Goal: Task Accomplishment & Management: Manage account settings

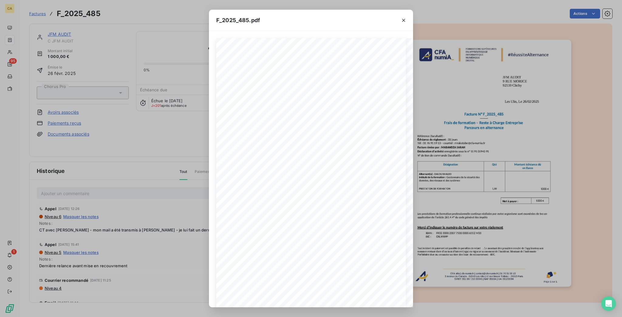
scroll to position [81, 0]
click at [135, 105] on div "F_2025_485.pdf CFA afia | [DOMAIN_NAME] | [EMAIL_ADDRESS][DOMAIN_NAME] | 01 76 …" at bounding box center [311, 158] width 622 height 317
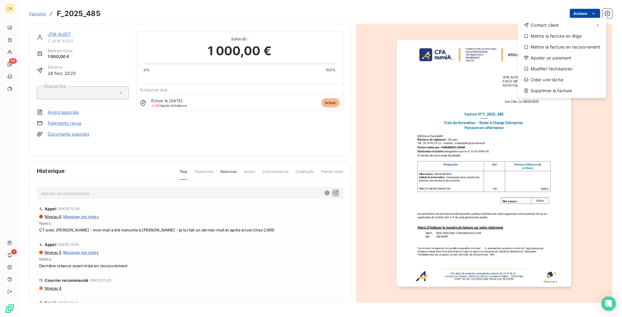
click at [581, 12] on html "CA 95 1 Factures F_2025_485 Actions Contact client Mettre la facture en litige …" at bounding box center [311, 158] width 622 height 317
click at [572, 42] on div "Mettre la facture en recouvrement" at bounding box center [562, 47] width 84 height 10
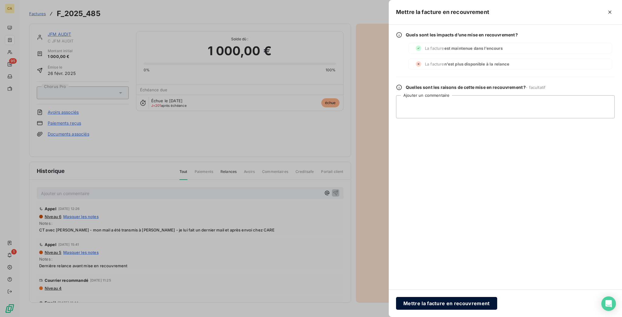
click at [497, 305] on button "Mettre la facture en recouvrement" at bounding box center [446, 303] width 101 height 13
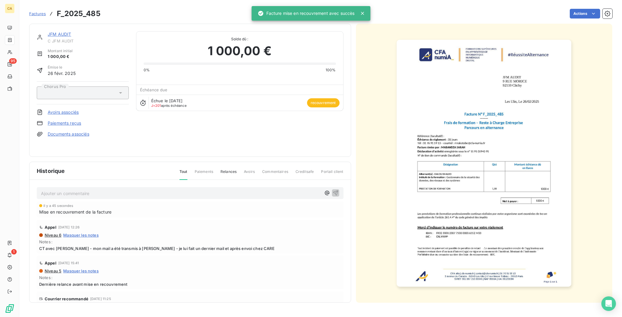
click at [54, 32] on link "JFM AUDIT" at bounding box center [59, 34] width 23 height 5
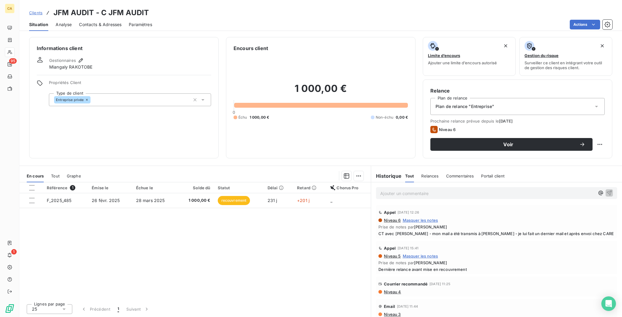
drag, startPoint x: 230, startPoint y: 199, endPoint x: 228, endPoint y: 188, distance: 11.8
click at [230, 198] on div "Référence 1 Émise le Échue le Solde dû Statut Délai Retard Chorus Pro F_2025_48…" at bounding box center [194, 241] width 351 height 117
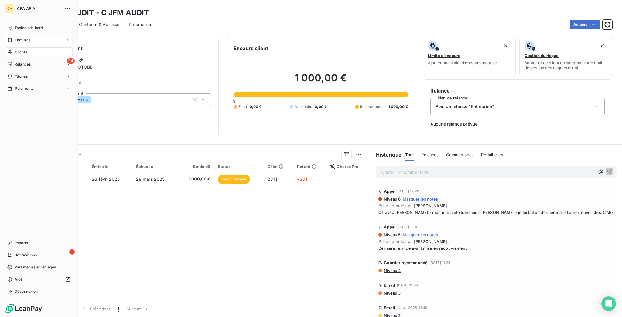
click at [15, 37] on span "Factures" at bounding box center [22, 39] width 15 height 5
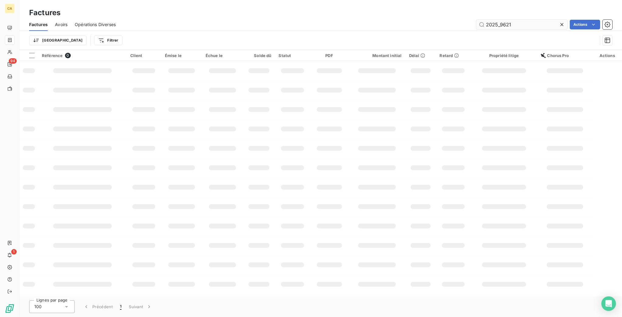
drag, startPoint x: 521, startPoint y: 21, endPoint x: 500, endPoint y: 22, distance: 20.7
click at [500, 22] on input "2025_9621" at bounding box center [521, 25] width 91 height 10
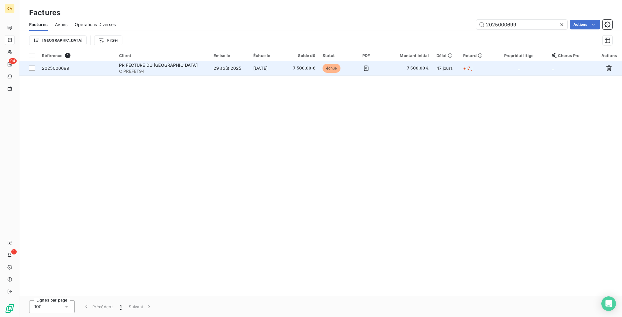
type input "2025000699"
click at [226, 61] on td "29 août 2025" at bounding box center [230, 68] width 40 height 15
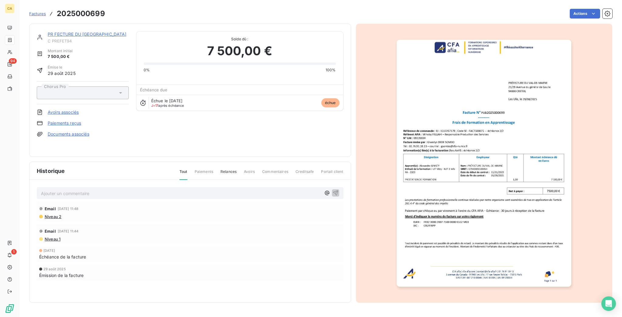
click at [141, 190] on p "Ajouter un commentaire ﻿" at bounding box center [181, 194] width 280 height 8
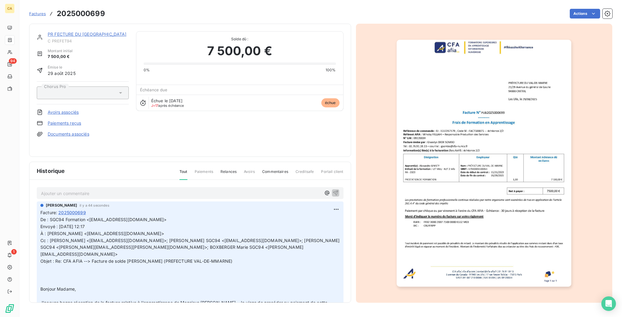
click at [84, 32] on link "PR FECTURE DU [GEOGRAPHIC_DATA]" at bounding box center [87, 34] width 79 height 5
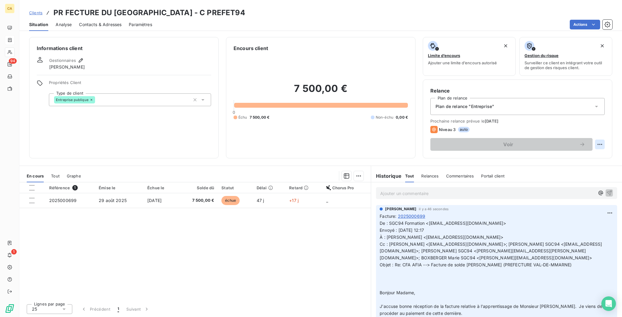
click at [612, 119] on div "Relance Plan de relance Plan de relance "Entreprise" Prochaine relance prévue l…" at bounding box center [518, 119] width 190 height 79
click at [607, 118] on html "CA 94 1 Clients PR FECTURE DU VAL-DE-MARNE - C PREFET94 Situation Analyse Conta…" at bounding box center [311, 158] width 622 height 317
click at [587, 131] on div "Replanifier cette action" at bounding box center [581, 133] width 54 height 10
select select "9"
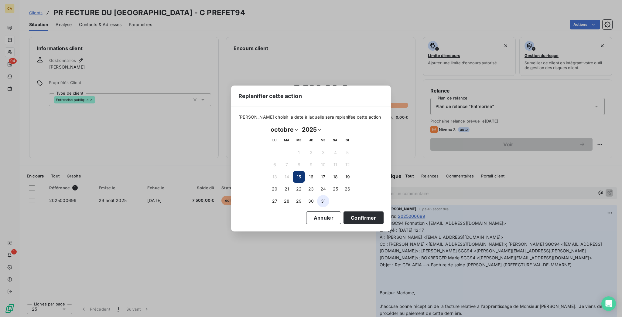
click at [320, 201] on button "31" at bounding box center [323, 201] width 12 height 12
click at [344, 215] on button "Confirmer" at bounding box center [364, 218] width 40 height 13
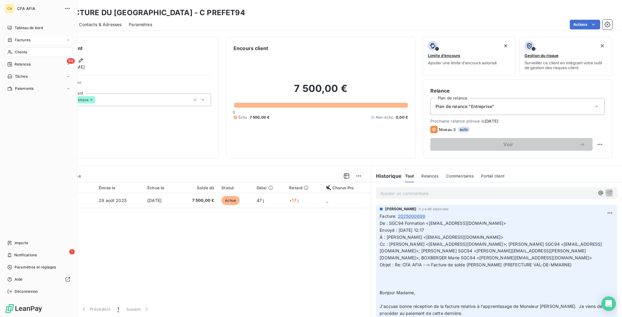
click at [21, 50] on span "Clients" at bounding box center [21, 52] width 12 height 5
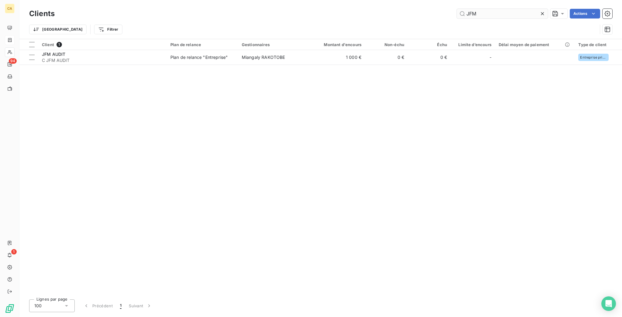
click at [489, 12] on input "JFM" at bounding box center [502, 14] width 91 height 10
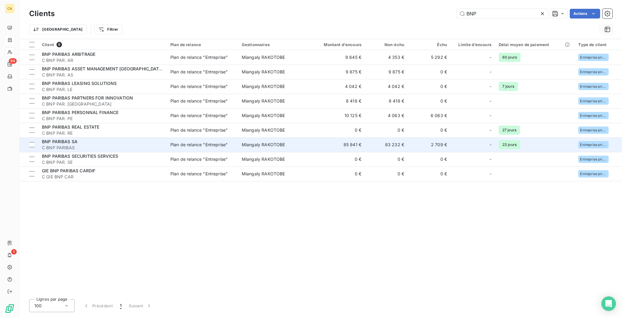
type input "BNP"
click at [95, 145] on span "C BNP PARIBAS" at bounding box center [102, 148] width 121 height 6
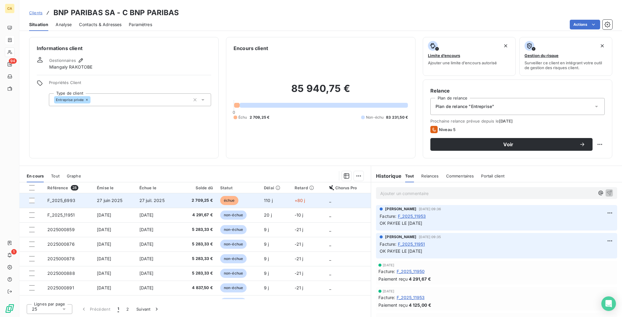
click at [102, 198] on span "27 juin 2025" at bounding box center [110, 200] width 26 height 5
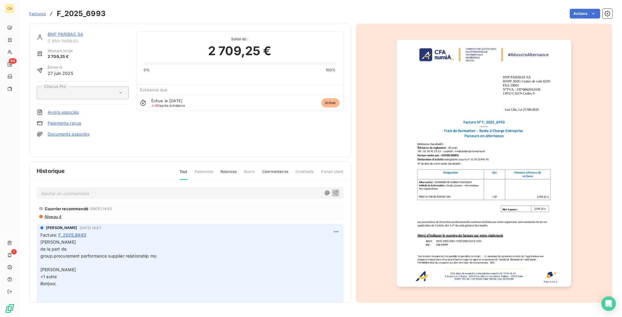
click at [50, 39] on span "C BNP PARIBAS" at bounding box center [88, 41] width 81 height 5
click at [51, 32] on link "BNP PARIBAS SA" at bounding box center [66, 34] width 36 height 5
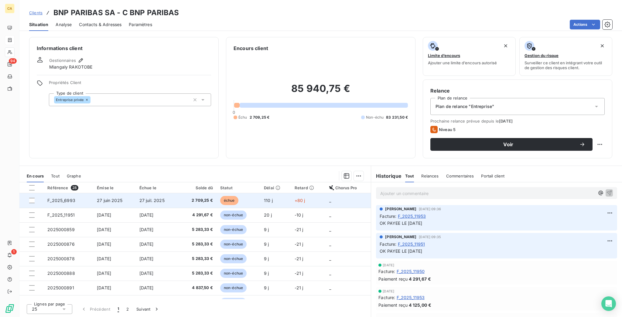
click at [93, 193] on td "27 juin 2025" at bounding box center [114, 200] width 43 height 15
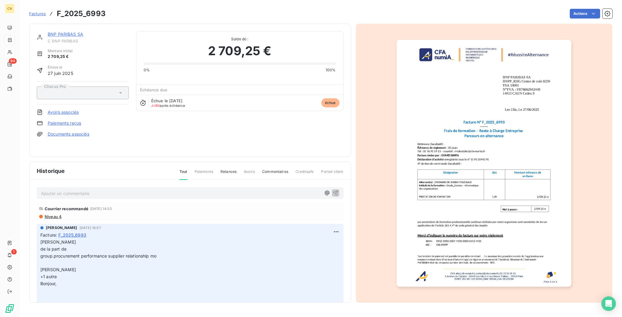
click at [65, 32] on link "BNP PARIBAS SA" at bounding box center [66, 34] width 36 height 5
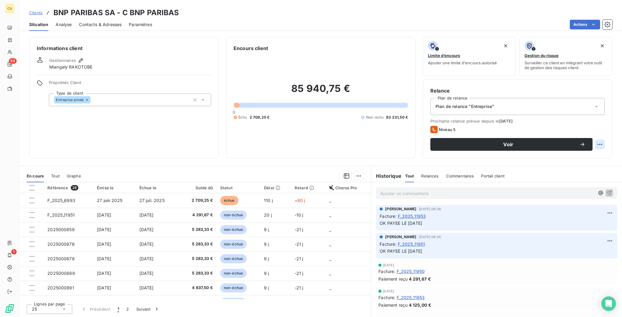
click at [604, 115] on html "CA 94 1 Clients BNP PARIBAS SA - C BNP PARIBAS Situation Analyse Contacts & Adr…" at bounding box center [311, 158] width 622 height 317
click at [598, 125] on html "CA 94 1 Clients BNP PARIBAS SA - C BNP PARIBAS Situation Analyse Contacts & Adr…" at bounding box center [311, 158] width 622 height 317
click at [607, 115] on html "CA 94 1 Clients BNP PARIBAS SA - C BNP PARIBAS Situation Analyse Contacts & Adr…" at bounding box center [311, 158] width 622 height 317
click at [595, 132] on div "Replanifier cette action" at bounding box center [581, 133] width 54 height 10
select select "9"
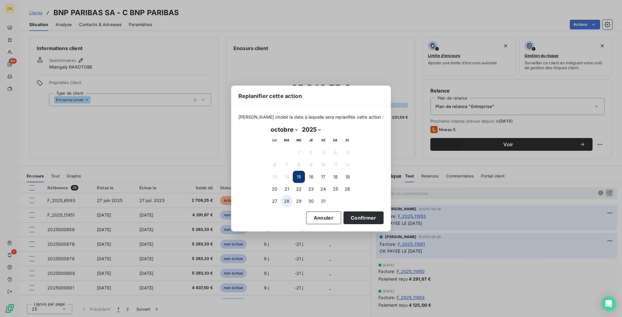
click at [292, 200] on button "28" at bounding box center [287, 201] width 12 height 12
click at [296, 199] on button "29" at bounding box center [299, 201] width 12 height 12
click at [347, 217] on button "Confirmer" at bounding box center [364, 218] width 40 height 13
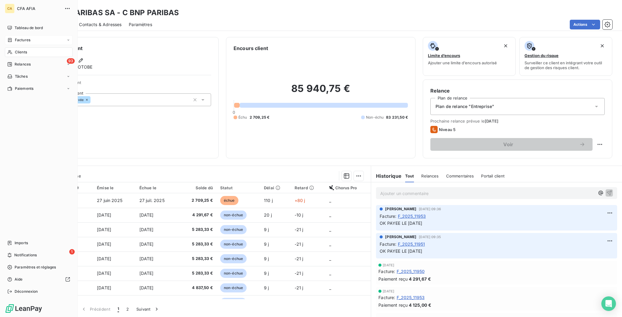
click at [19, 50] on span "Clients" at bounding box center [21, 52] width 12 height 5
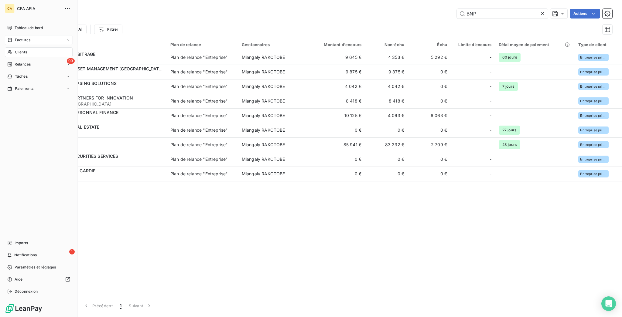
click at [31, 35] on div "Factures" at bounding box center [39, 40] width 68 height 10
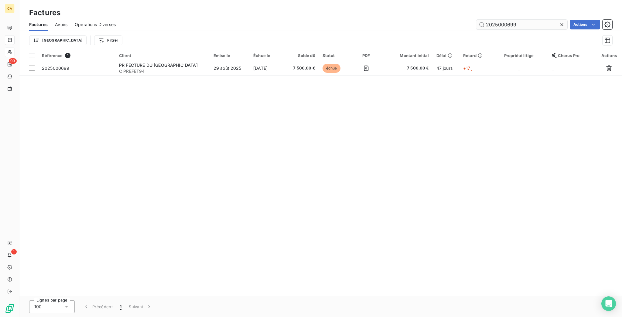
drag, startPoint x: 515, startPoint y: 22, endPoint x: 500, endPoint y: 23, distance: 14.9
click at [500, 23] on input "2025000699" at bounding box center [521, 25] width 91 height 10
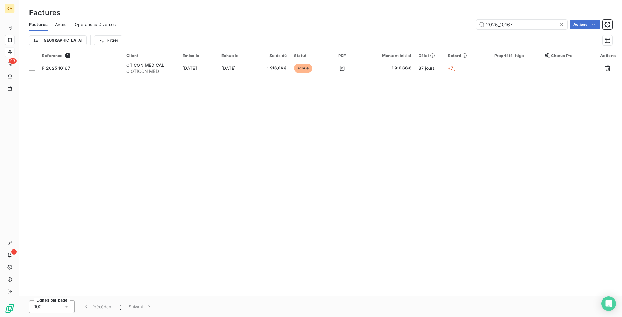
type input "2025_10167"
click at [183, 69] on div "Référence 1 Client Émise le Échue le Solde dû Statut PDF Montant initial Délai …" at bounding box center [320, 173] width 603 height 247
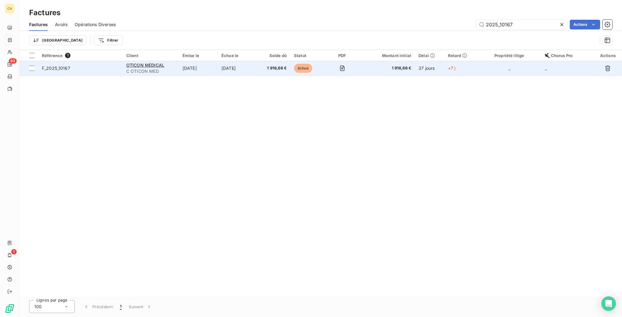
click at [183, 61] on td "[DATE]" at bounding box center [198, 68] width 39 height 15
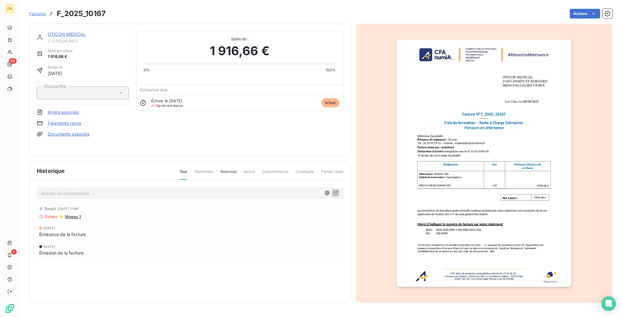
click at [89, 190] on div "Ajouter un commentaire ﻿" at bounding box center [190, 193] width 307 height 12
click at [88, 189] on div "Ajouter un commentaire ﻿" at bounding box center [190, 193] width 298 height 8
click at [87, 190] on p "Ajouter un commentaire ﻿" at bounding box center [181, 194] width 280 height 8
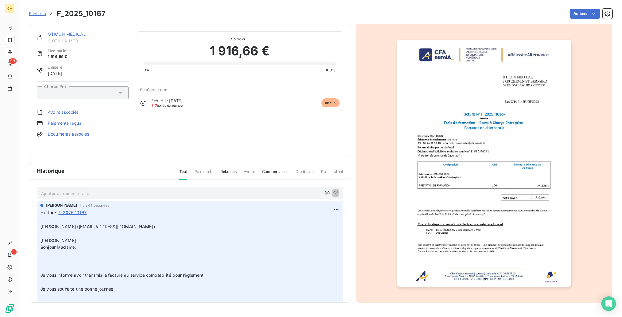
click at [75, 32] on div "OTICON MEDICAL C OTICON MED" at bounding box center [88, 37] width 81 height 12
click at [69, 32] on link "OTICON MEDICAL" at bounding box center [67, 34] width 38 height 5
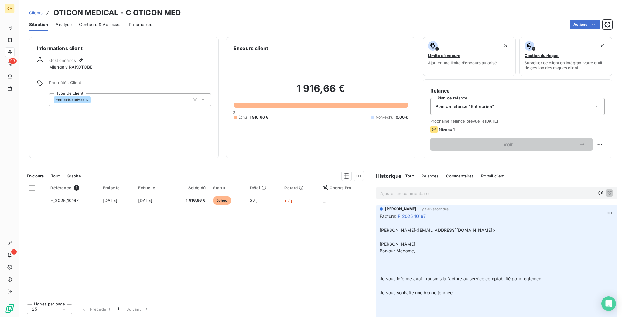
click at [94, 22] on div "Contacts & Adresses" at bounding box center [100, 24] width 43 height 13
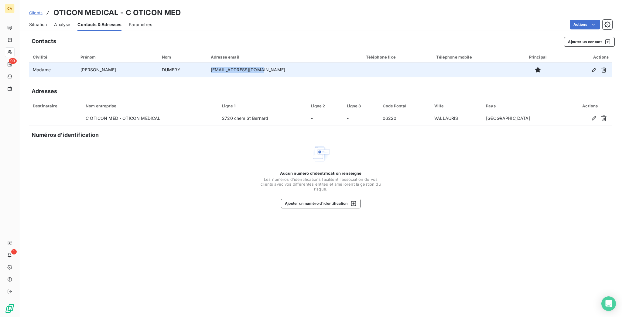
drag, startPoint x: 245, startPoint y: 59, endPoint x: 192, endPoint y: 62, distance: 53.8
click at [207, 63] on td "[EMAIL_ADDRESS][DOMAIN_NAME]" at bounding box center [284, 70] width 155 height 15
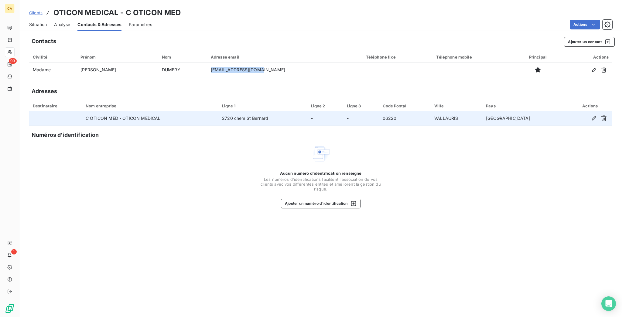
copy td "[EMAIL_ADDRESS][DOMAIN_NAME]"
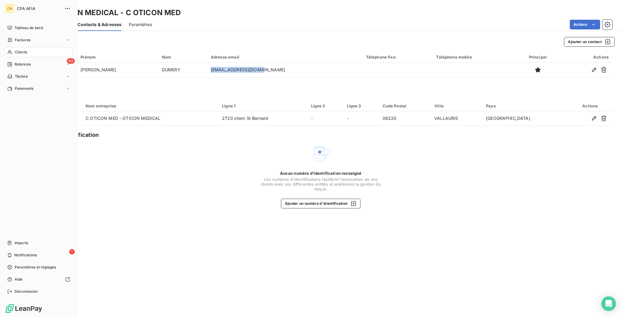
click at [23, 50] on span "Clients" at bounding box center [21, 52] width 12 height 5
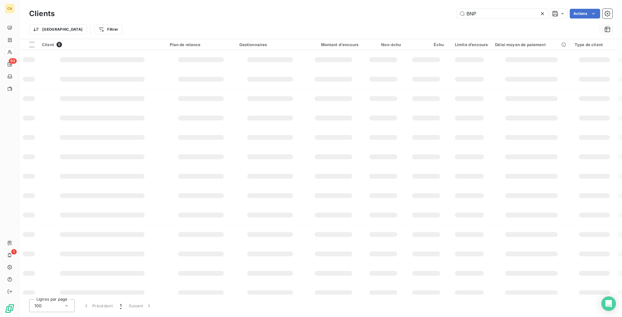
drag, startPoint x: 494, startPoint y: 14, endPoint x: 436, endPoint y: 15, distance: 58.6
click at [436, 15] on div "BNP Actions" at bounding box center [337, 14] width 550 height 10
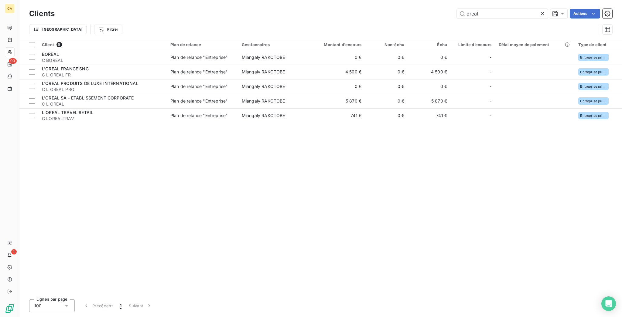
type input "oreal"
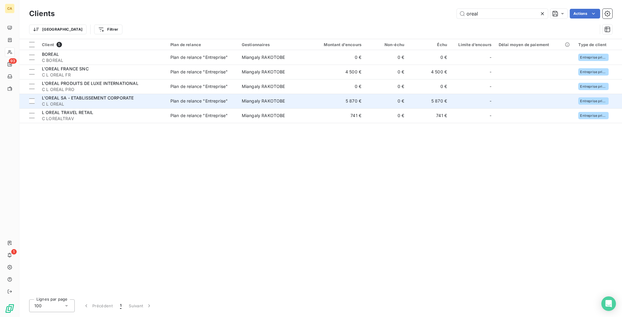
click at [339, 94] on td "5 870 €" at bounding box center [336, 101] width 57 height 15
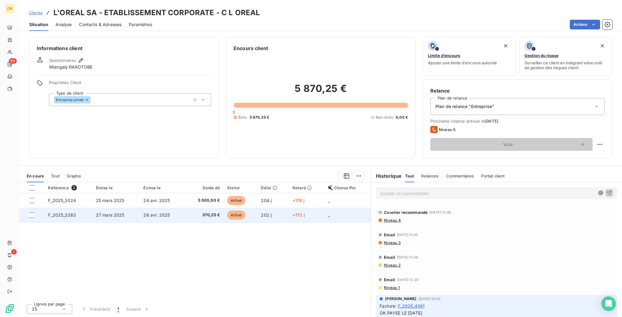
click at [185, 208] on td "370,25 €" at bounding box center [204, 215] width 39 height 15
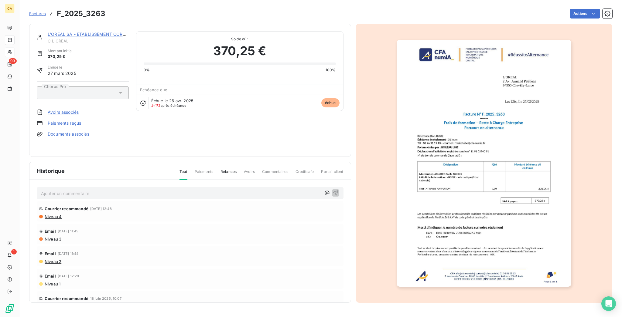
click at [83, 32] on div "L'OREAL SA - ETABLISSEMENT CORPORATE C L OREAL" at bounding box center [88, 37] width 81 height 12
click at [84, 32] on link "L'OREAL SA - ETABLISSEMENT CORPORATE" at bounding box center [94, 34] width 92 height 5
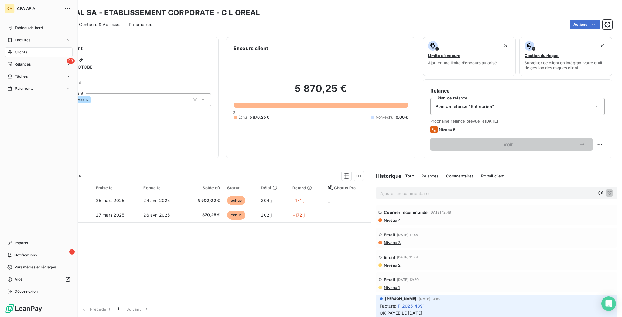
click at [11, 56] on nav "Tableau de bord Factures Clients 93 Relances Tâches Paiements" at bounding box center [39, 58] width 68 height 70
click at [15, 62] on span "Relances" at bounding box center [23, 64] width 16 height 5
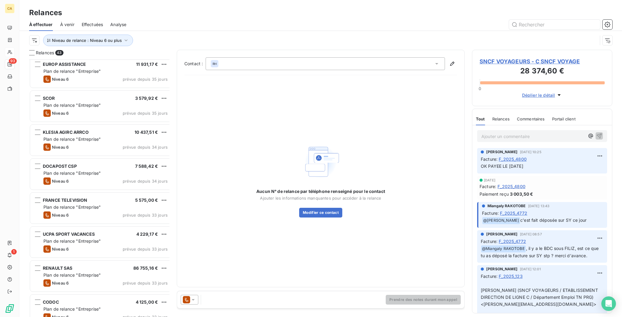
scroll to position [567, 0]
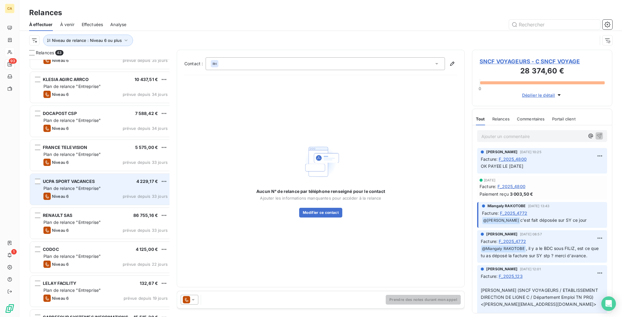
click at [62, 175] on div "UCPA SPORT VACANCES 4 229,17 € Plan de relance "Entreprise" Niveau 6 prévue dep…" at bounding box center [101, 189] width 142 height 31
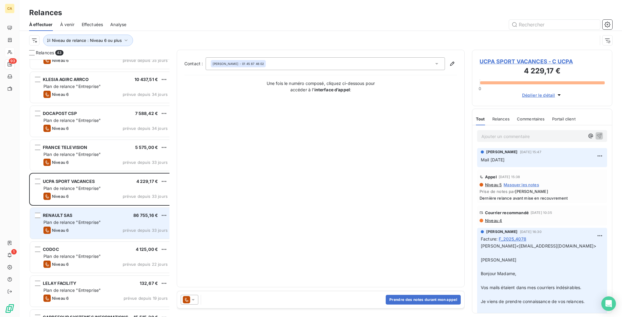
click at [75, 213] on div "RENAULT SAS 86 755,16 €" at bounding box center [105, 215] width 124 height 5
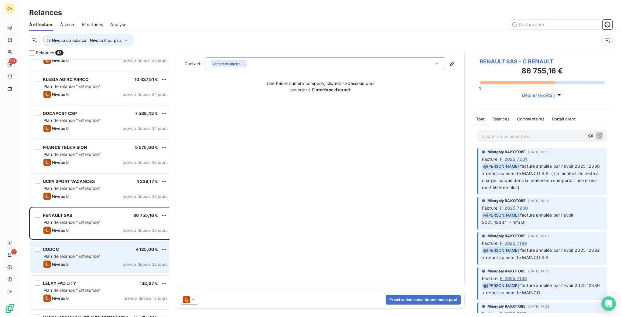
click at [60, 254] on span "Plan de relance "Entreprise"" at bounding box center [71, 256] width 57 height 5
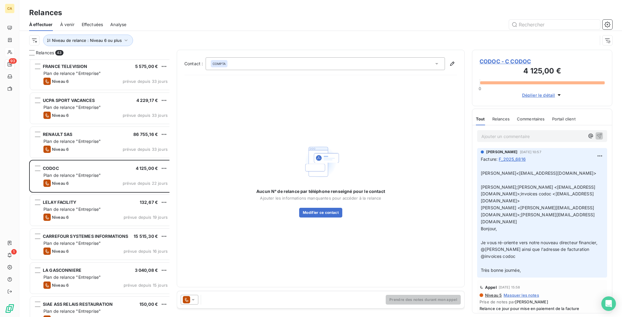
scroll to position [729, 0]
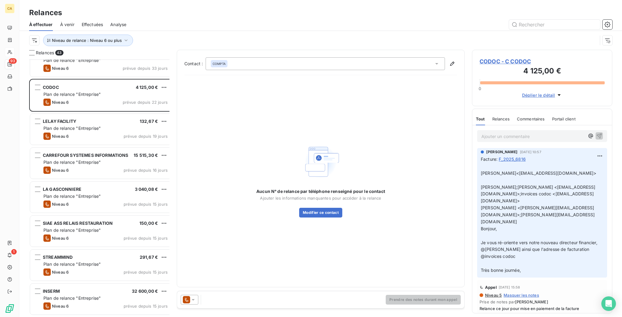
click at [74, 168] on div "CARREFOUR SYSTEMES INFORMATIONS 15 515,30 € Plan de relance "Entreprise" Niveau…" at bounding box center [101, 164] width 144 height 34
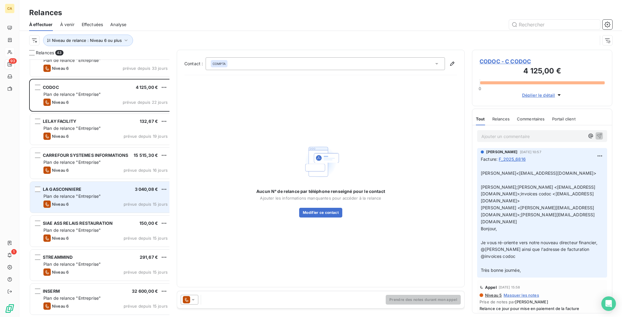
click at [73, 187] on div "LA GASCONNIERE 3 040,08 €" at bounding box center [105, 189] width 124 height 5
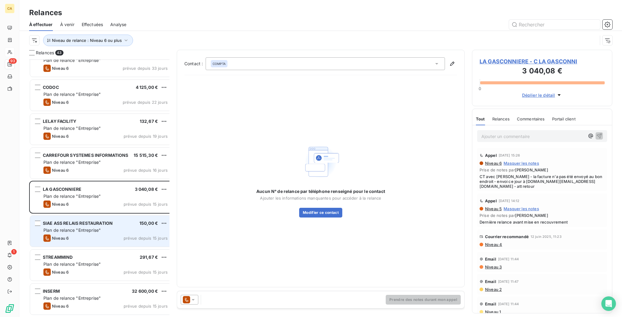
click at [70, 221] on span "SIAE ASS RELAIS RESTAURATION" at bounding box center [78, 223] width 70 height 5
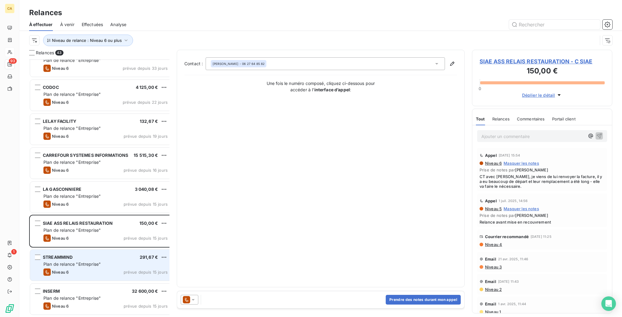
click at [65, 255] on div "STREAMMIND 291,67 €" at bounding box center [105, 257] width 124 height 5
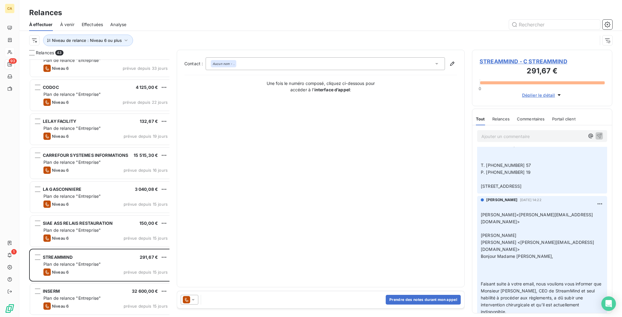
scroll to position [810, 0]
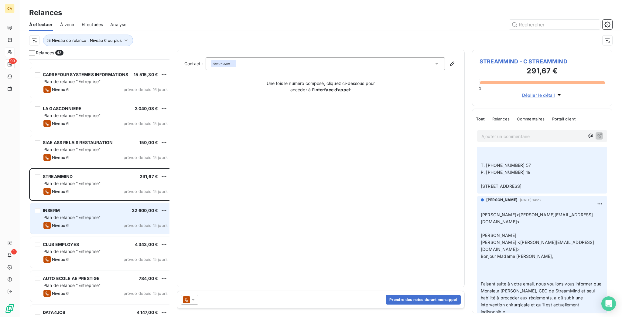
click at [80, 208] on div "INSERM 32 600,00 €" at bounding box center [105, 210] width 124 height 5
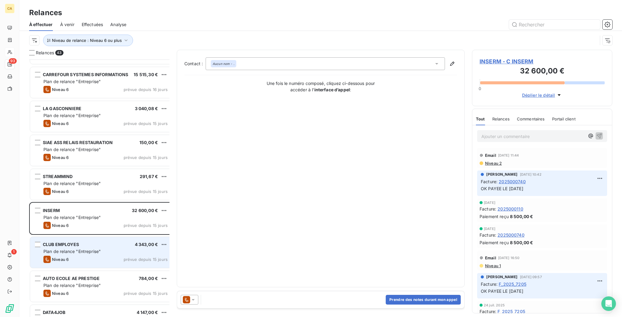
click at [78, 249] on span "Plan de relance "Entreprise"" at bounding box center [71, 251] width 57 height 5
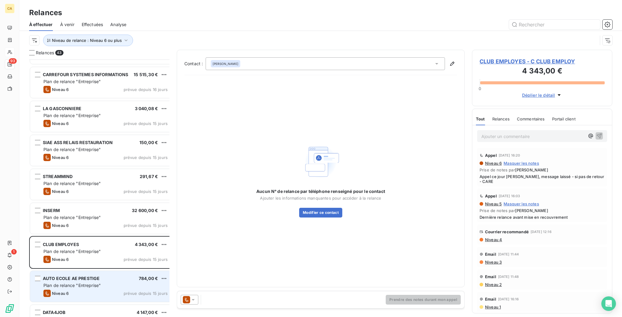
click at [64, 283] on span "Plan de relance "Entreprise"" at bounding box center [71, 285] width 57 height 5
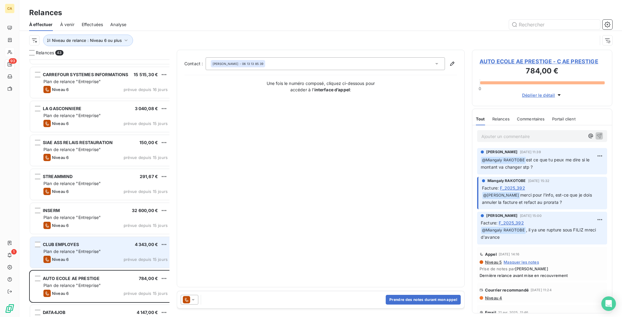
click at [68, 249] on span "Plan de relance "Entreprise"" at bounding box center [71, 251] width 57 height 5
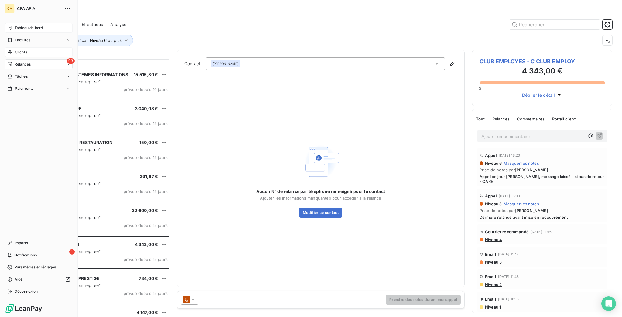
click at [15, 25] on span "Tableau de bord" at bounding box center [29, 27] width 28 height 5
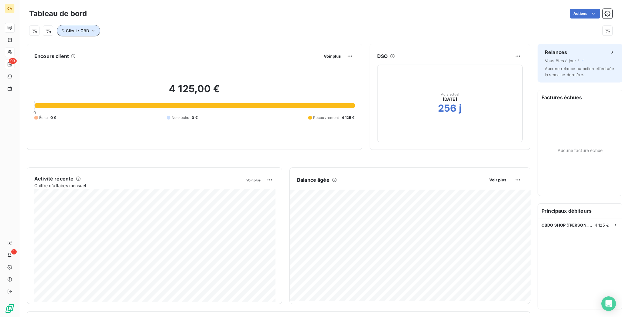
click at [66, 28] on span "Client : CBD" at bounding box center [77, 30] width 23 height 5
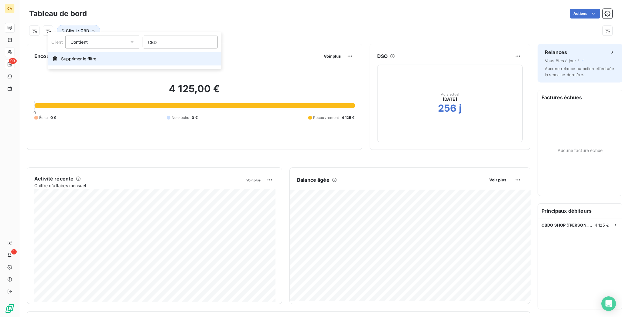
click at [62, 56] on span "Supprimer le filtre" at bounding box center [78, 59] width 35 height 6
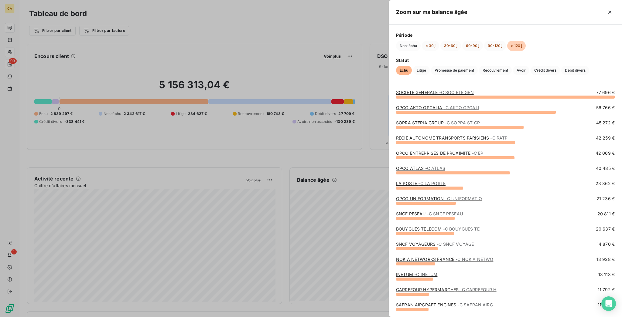
click at [367, 176] on div at bounding box center [311, 158] width 622 height 317
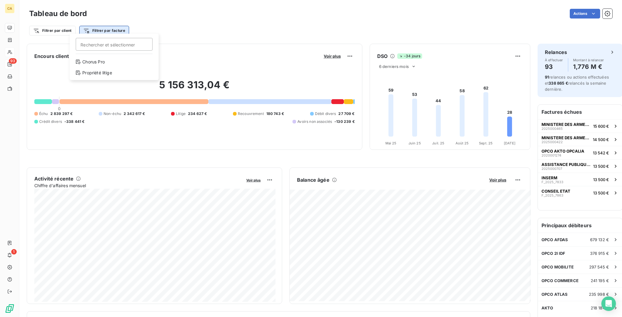
click at [97, 23] on html "CA 93 1 Tableau de bord Actions Filtrer par client Filtrer par facture Recherch…" at bounding box center [311, 158] width 622 height 317
click at [55, 39] on html "CA 93 1 Tableau de bord Actions Filtrer par client Filtrer par facture Encours …" at bounding box center [311, 158] width 622 height 317
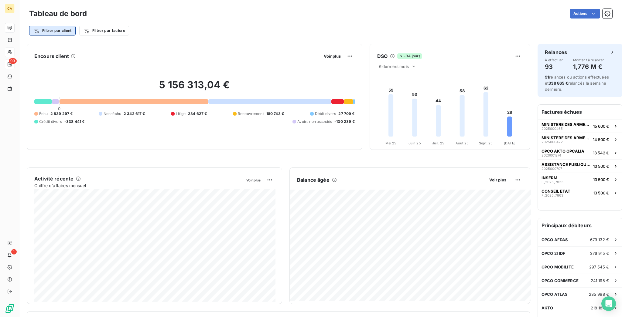
click at [52, 29] on html "CA 93 1 Tableau de bord Actions Filtrer par client Filtrer par facture Encours …" at bounding box center [311, 158] width 622 height 317
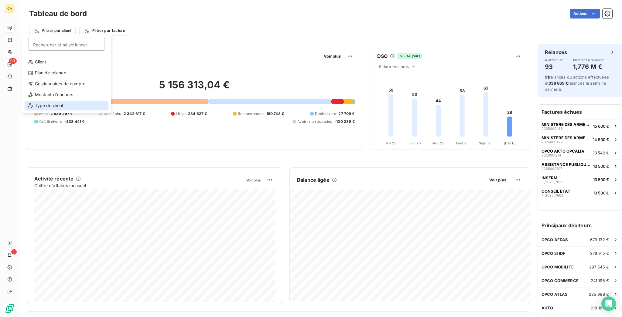
click at [53, 101] on div "Type de client" at bounding box center [67, 106] width 84 height 10
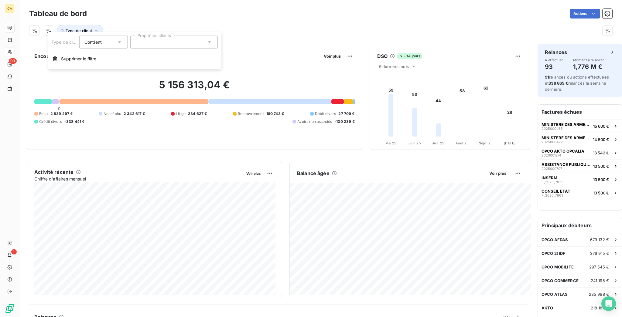
click at [160, 44] on div at bounding box center [173, 42] width 87 height 13
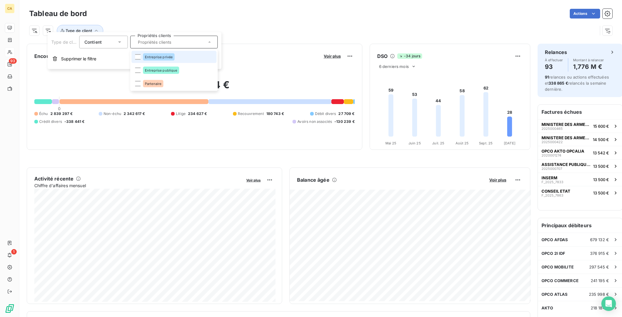
click at [143, 57] on div "Entreprise privée" at bounding box center [159, 56] width 32 height 7
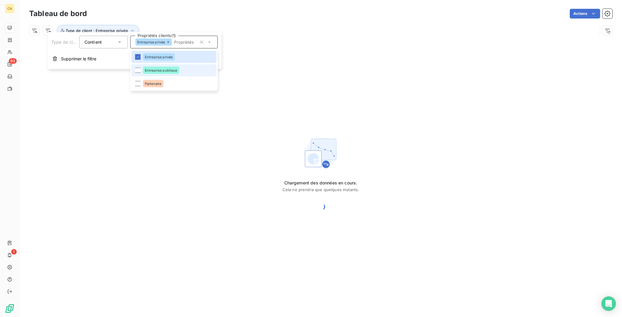
click at [143, 67] on div "Entreprise publique" at bounding box center [161, 70] width 36 height 7
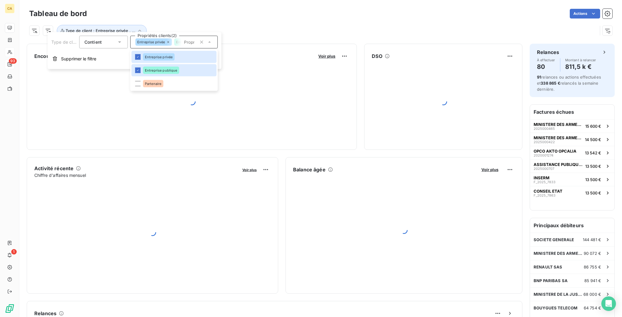
click at [254, 29] on div "Type de client : Entreprise privée , ..." at bounding box center [313, 31] width 568 height 12
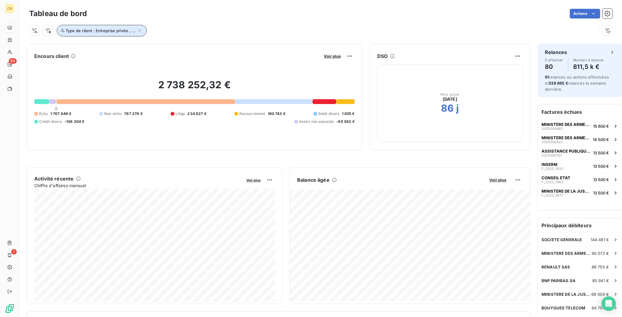
click at [121, 29] on span "Type de client : Entreprise privée , ..." at bounding box center [101, 30] width 70 height 5
click at [149, 41] on span "Entreprise privée" at bounding box center [151, 42] width 28 height 4
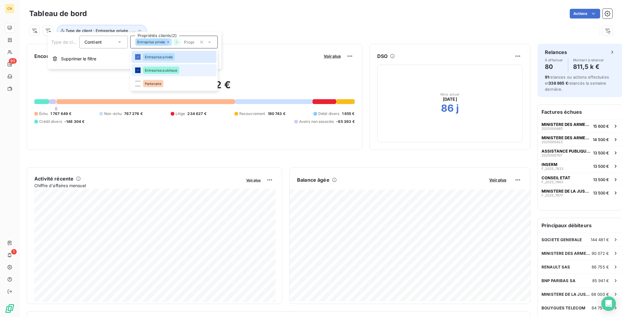
click at [135, 68] on div at bounding box center [137, 70] width 5 height 5
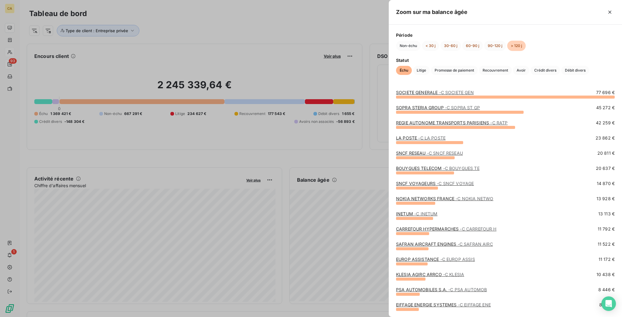
click at [347, 156] on div at bounding box center [311, 158] width 622 height 317
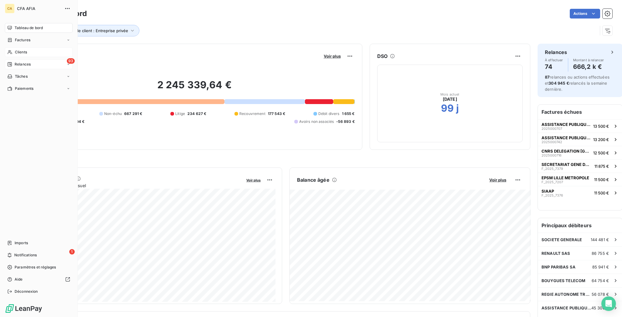
click at [18, 50] on span "Clients" at bounding box center [21, 52] width 12 height 5
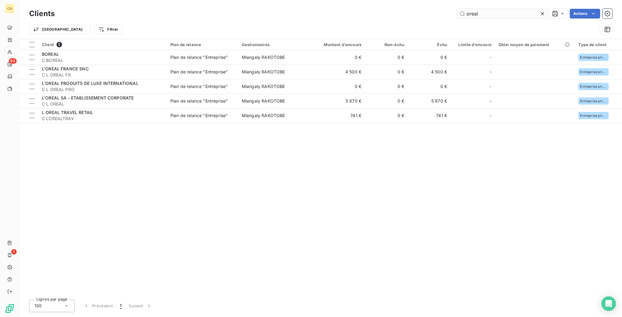
click at [493, 9] on input "oreal" at bounding box center [502, 14] width 91 height 10
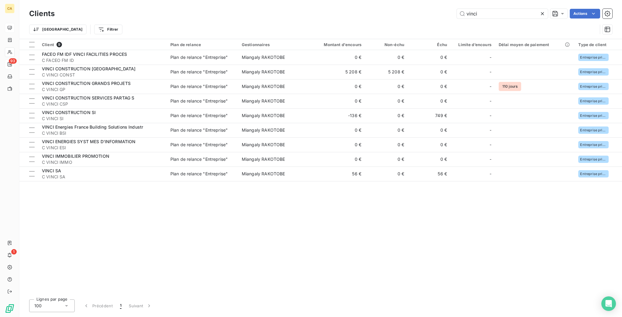
type input "vinci"
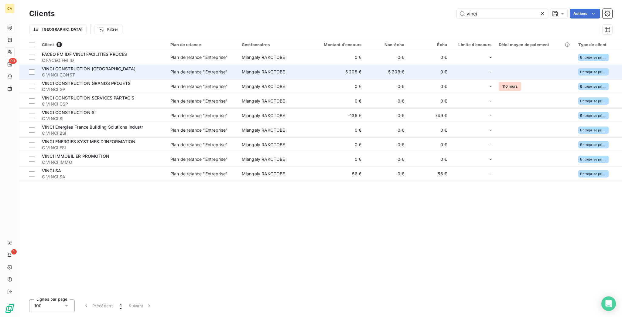
click at [338, 65] on td "5 208 €" at bounding box center [336, 72] width 57 height 15
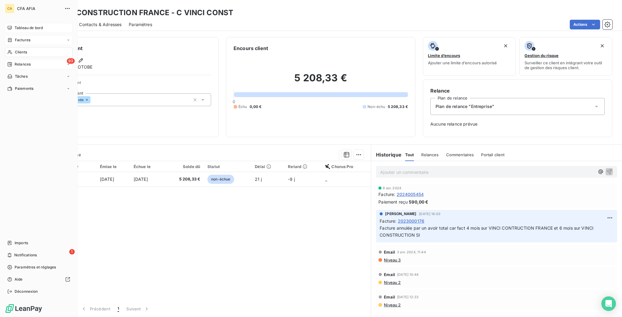
click at [14, 35] on div "Factures" at bounding box center [39, 40] width 68 height 10
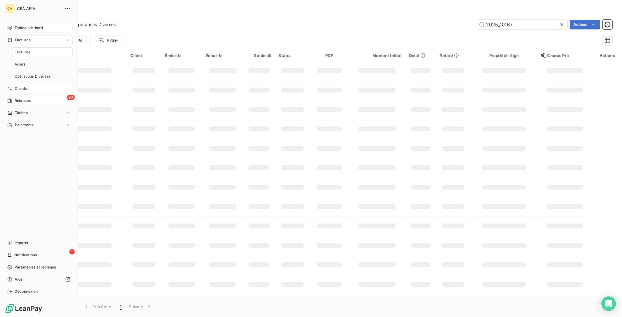
click at [18, 86] on span "Clients" at bounding box center [21, 88] width 12 height 5
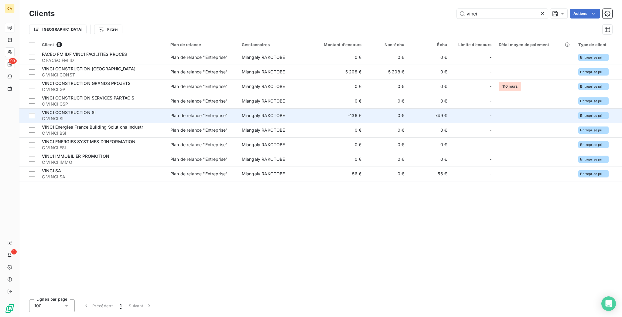
click at [313, 108] on td "-136 €" at bounding box center [336, 115] width 57 height 15
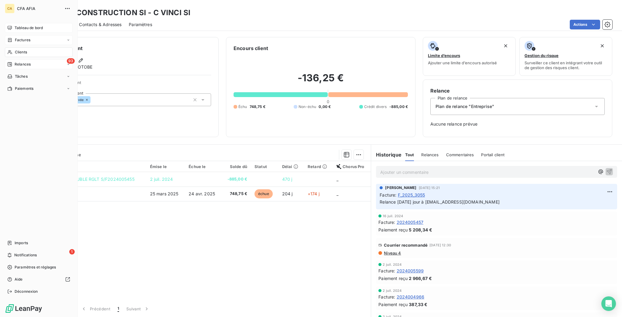
click at [16, 37] on span "Factures" at bounding box center [22, 39] width 15 height 5
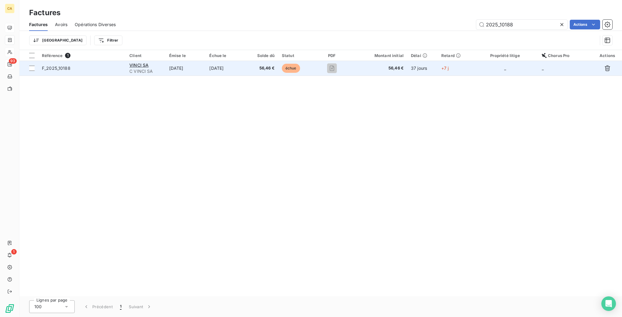
type input "2025_10188"
click at [260, 65] on span "56,46 €" at bounding box center [262, 68] width 24 height 6
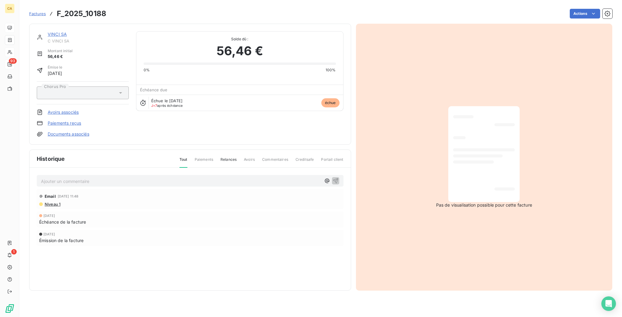
click at [119, 178] on p "Ajouter un commentaire ﻿" at bounding box center [181, 182] width 280 height 8
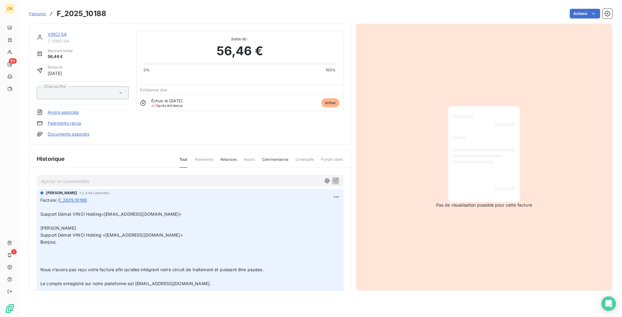
click at [55, 25] on div "VINCI SA C VINCI SA Montant initial 56,46 € Émise le [DATE] Chorus Pro Avoirs a…" at bounding box center [190, 84] width 322 height 121
click at [52, 32] on link "VINCI SA" at bounding box center [57, 34] width 19 height 5
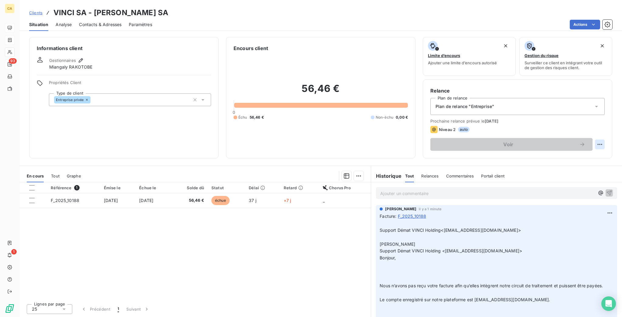
click at [605, 118] on html "CA 93 1 Clients VINCI SA - C VINCI SA Situation Analyse Contacts & Adresses Par…" at bounding box center [311, 158] width 622 height 317
click at [597, 132] on div "Replanifier cette action" at bounding box center [581, 133] width 54 height 10
select select "9"
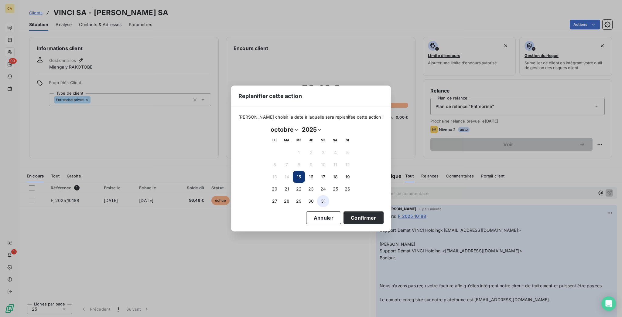
click at [326, 198] on button "31" at bounding box center [323, 201] width 12 height 12
click at [332, 208] on div "[DATE] Month: janvier février mars avril mai juin juillet août septembre octobr…" at bounding box center [311, 166] width 94 height 91
drag, startPoint x: 329, startPoint y: 213, endPoint x: 331, endPoint y: 210, distance: 3.4
click at [344, 213] on button "Confirmer" at bounding box center [364, 218] width 40 height 13
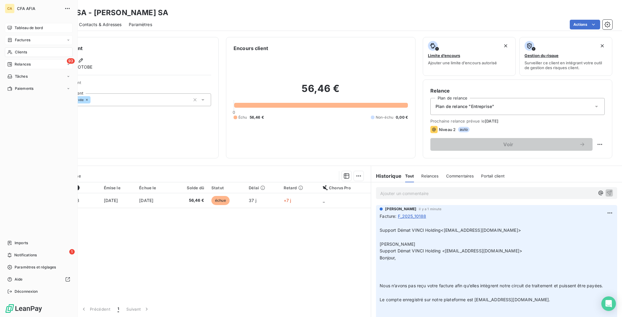
click at [17, 26] on div "Tableau de bord" at bounding box center [39, 28] width 68 height 10
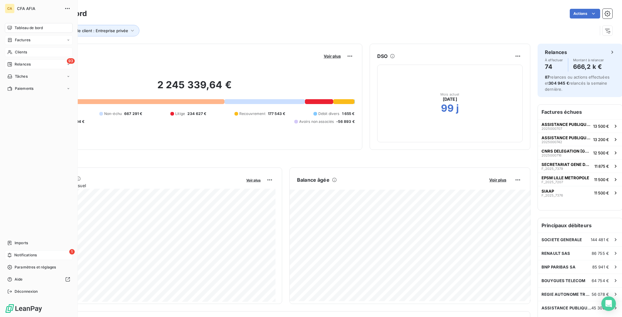
click at [18, 258] on span "Notifications" at bounding box center [25, 255] width 22 height 5
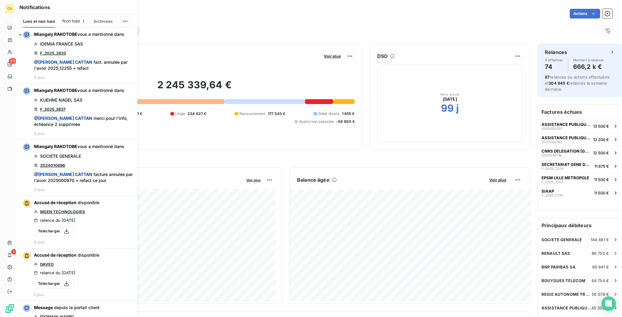
click at [98, 19] on span "Archivées" at bounding box center [103, 21] width 19 height 5
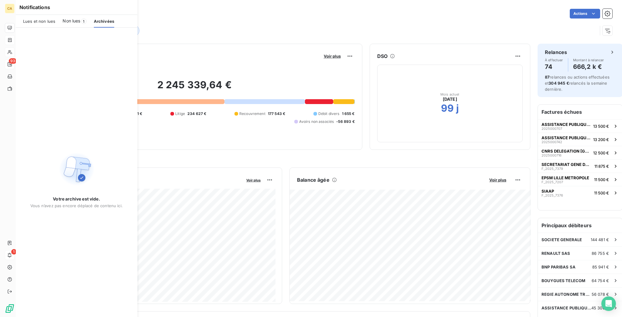
click at [70, 18] on span "Non lues" at bounding box center [72, 21] width 18 height 6
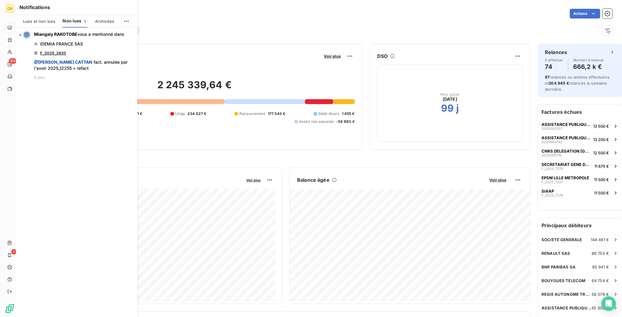
click at [132, 19] on div "Lues et non lues Non lues 1 Archivées" at bounding box center [76, 21] width 121 height 13
click at [130, 18] on html "CA 93 1 Tableau de bord Actions Type de client : Entreprise privée Encours clie…" at bounding box center [311, 158] width 622 height 317
click at [90, 29] on div "Tout marquer comme lu" at bounding box center [89, 31] width 85 height 10
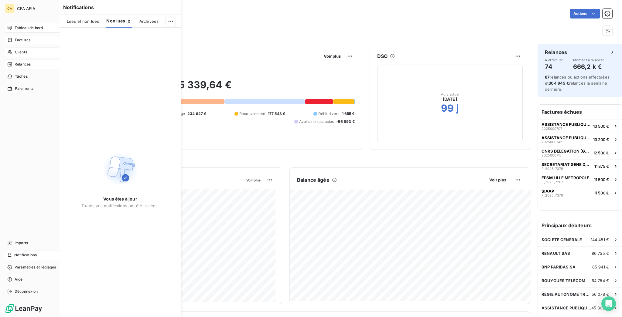
click at [13, 27] on nav "Tableau de bord Factures Clients 93 Relances Tâches Paiements" at bounding box center [39, 58] width 68 height 70
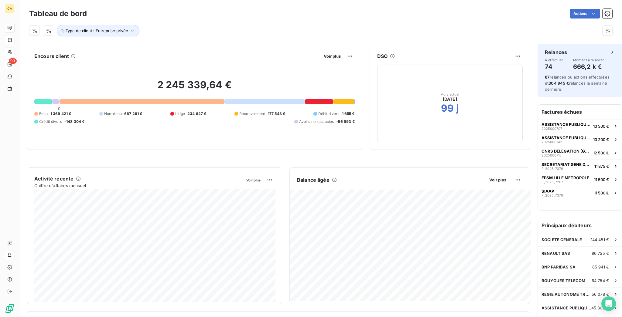
click at [295, 61] on div "2 245 339,64 € 0 Échu 1 369 421 € Non-échu 667 291 € Litige 234 627 € Recouvrem…" at bounding box center [194, 101] width 320 height 81
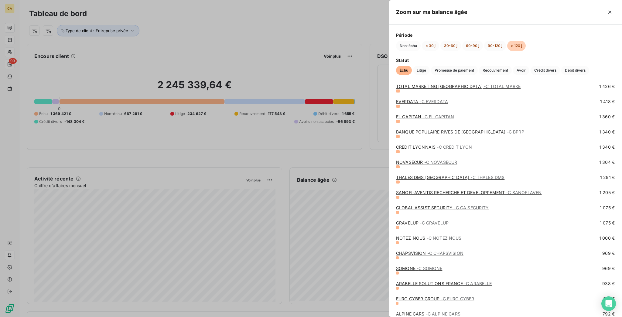
scroll to position [1018, 0]
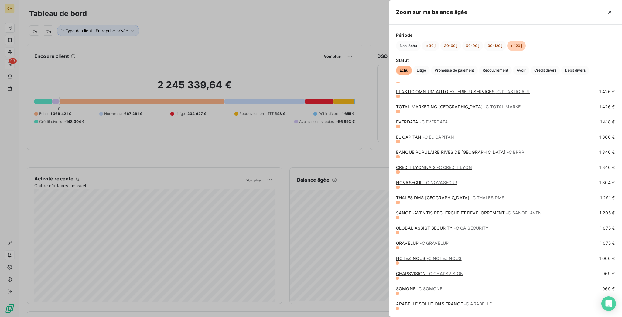
click at [462, 257] on span "- C NOTEZ NOUS" at bounding box center [444, 258] width 35 height 5
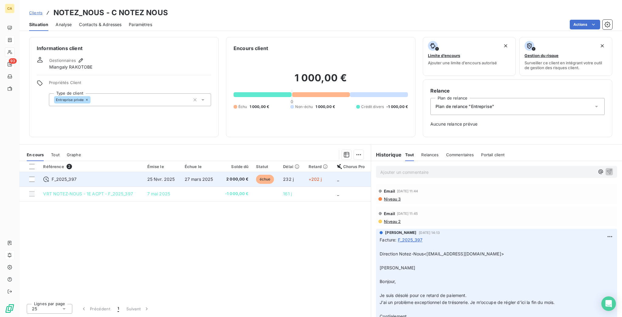
click at [150, 172] on td "25 févr. 2025" at bounding box center [162, 179] width 37 height 15
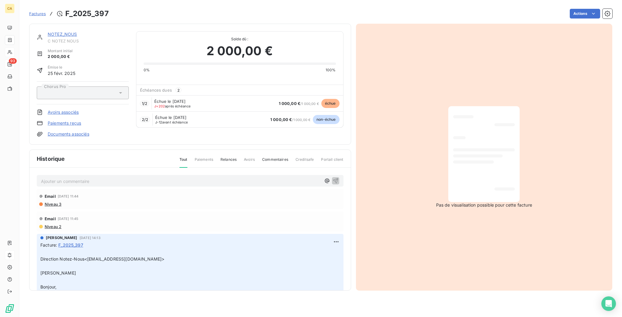
click at [37, 31] on div "NOTEZ_NOUS C NOTEZ NOUS" at bounding box center [83, 37] width 92 height 12
click at [48, 32] on link "NOTEZ_NOUS" at bounding box center [62, 34] width 29 height 5
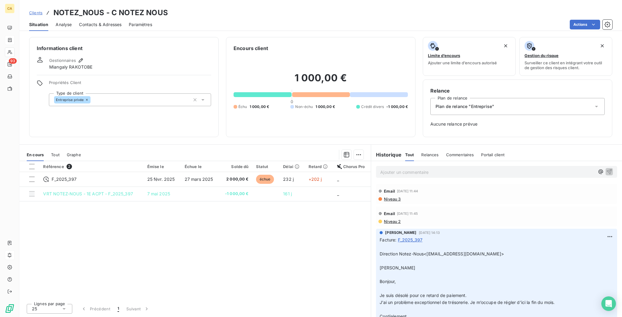
click at [484, 98] on div "Plan de relance "Entreprise"" at bounding box center [517, 106] width 174 height 17
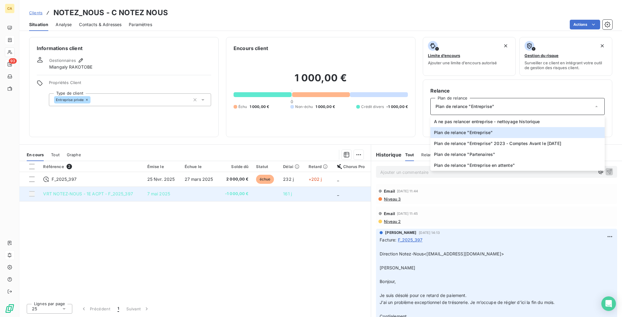
click at [251, 187] on td "-1 000,00 €" at bounding box center [235, 194] width 33 height 15
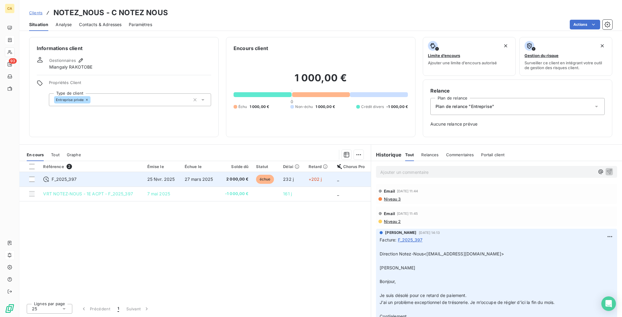
click at [236, 176] on span "2 000,00 €" at bounding box center [236, 179] width 26 height 6
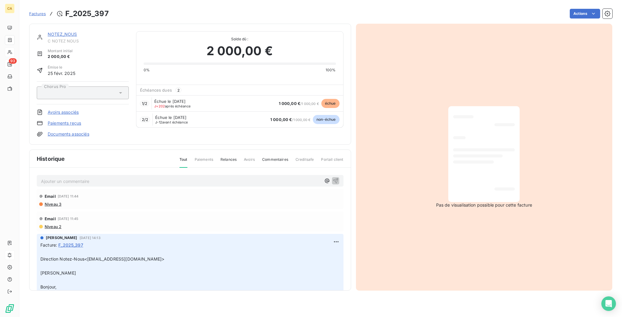
click at [592, 14] on html "CA 93 Factures F_2025_397 Actions NOTEZ_NOUS C NOTEZ NOUS Montant initial 2 000…" at bounding box center [311, 158] width 622 height 317
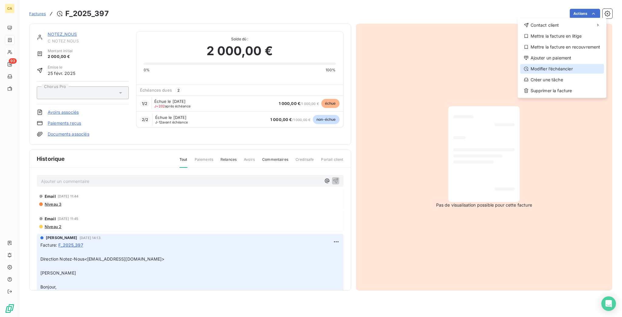
click at [559, 64] on div "Modifier l’échéancier" at bounding box center [562, 69] width 84 height 10
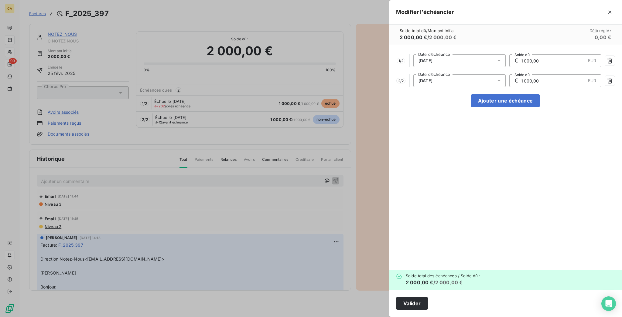
click at [314, 29] on div at bounding box center [311, 158] width 622 height 317
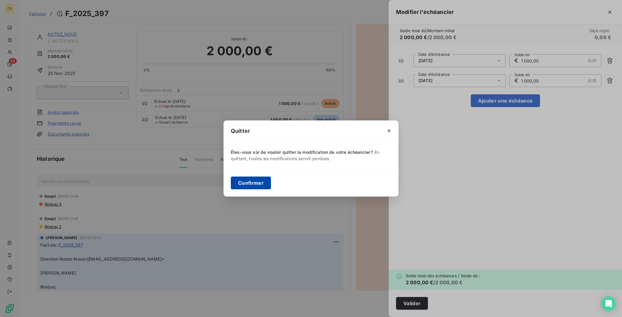
click at [271, 183] on button "Confirmer" at bounding box center [251, 183] width 40 height 13
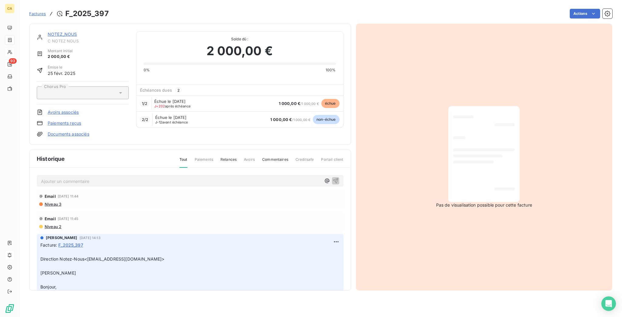
click at [58, 32] on link "NOTEZ_NOUS" at bounding box center [62, 34] width 29 height 5
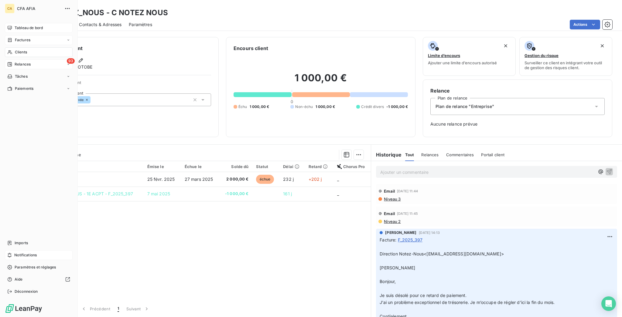
click at [15, 25] on span "Tableau de bord" at bounding box center [29, 27] width 28 height 5
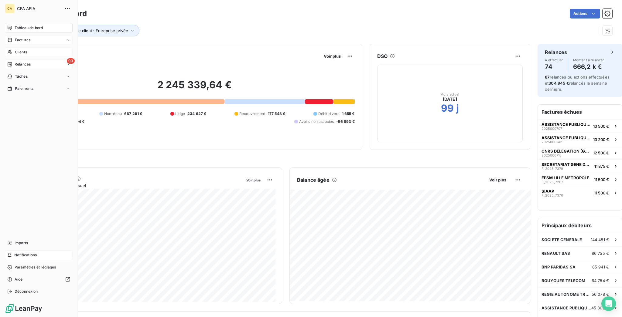
click at [15, 62] on span "Relances" at bounding box center [23, 64] width 16 height 5
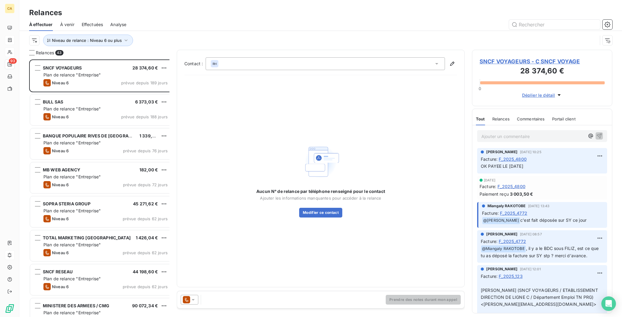
click at [503, 57] on span "SNCF VOYAGEURS - C SNCF VOYAGE" at bounding box center [542, 61] width 125 height 8
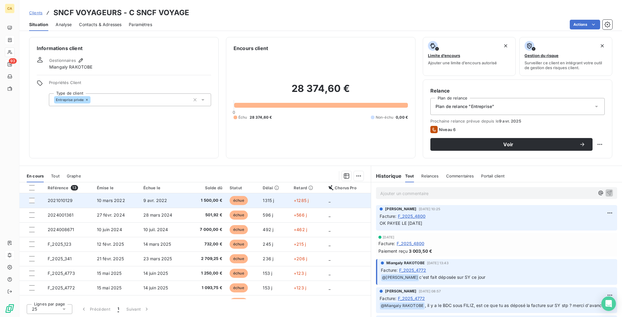
click at [74, 193] on td "2021010129" at bounding box center [68, 200] width 49 height 15
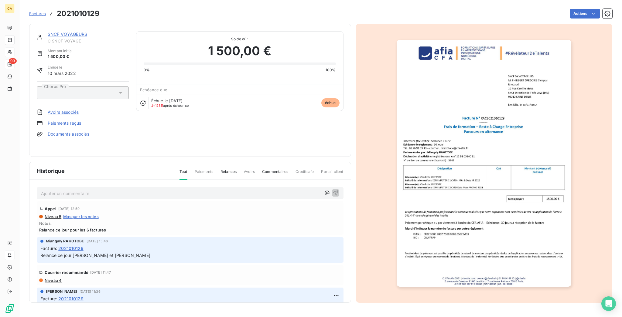
click at [61, 32] on link "SNCF VOYAGEURS" at bounding box center [67, 34] width 39 height 5
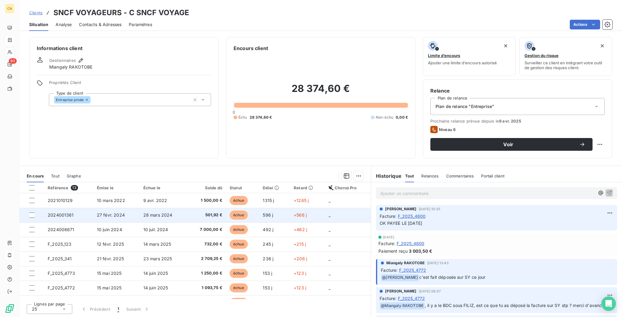
click at [69, 208] on td "2024001361" at bounding box center [68, 215] width 49 height 15
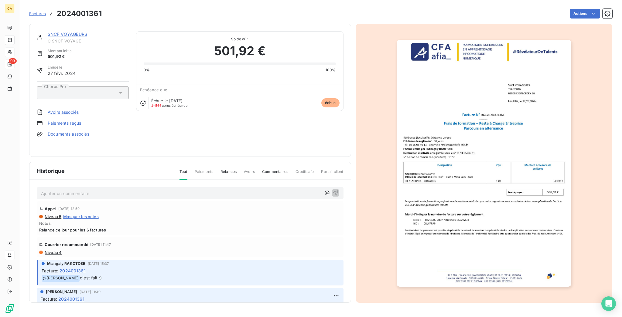
click at [64, 32] on link "SNCF VOYAGEURS" at bounding box center [67, 34] width 39 height 5
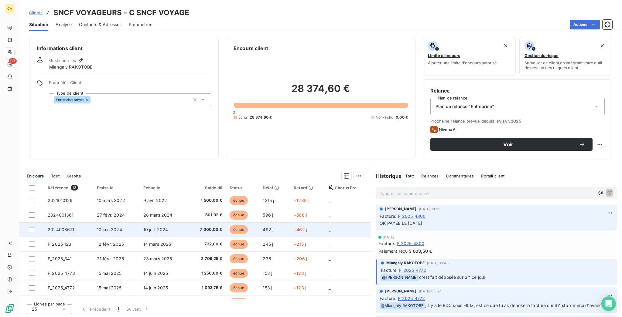
click at [93, 223] on td "10 juin 2024" at bounding box center [116, 230] width 46 height 15
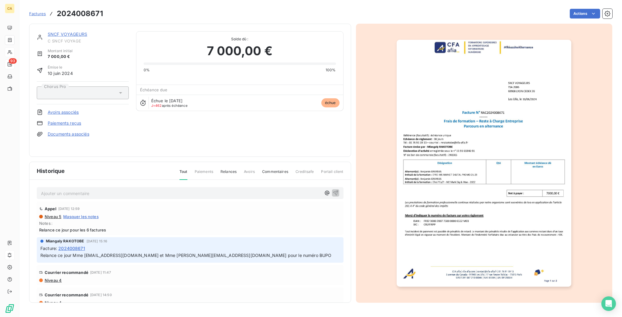
click at [72, 26] on div "SNCF VOYAGEURS C SNCF VOYAGE Montant initial 7 000,00 € Émise le [DATE] Chorus …" at bounding box center [190, 90] width 322 height 133
click at [68, 32] on link "SNCF VOYAGEURS" at bounding box center [67, 34] width 39 height 5
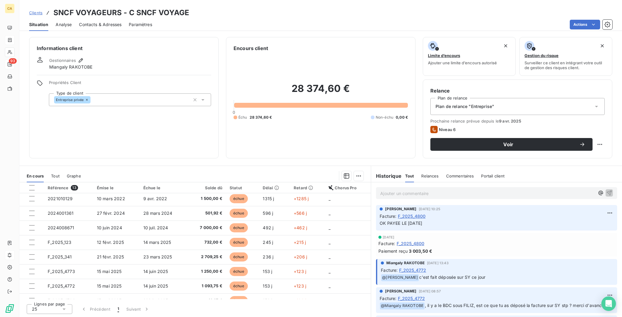
scroll to position [3, 0]
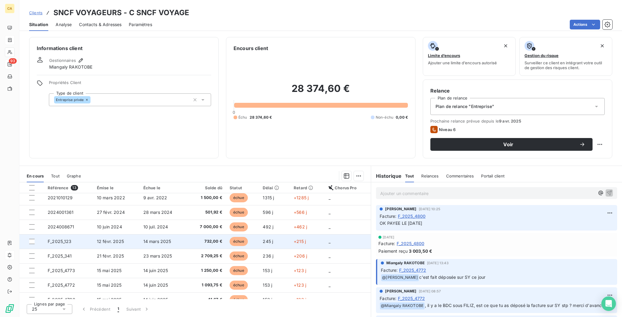
click at [70, 234] on td "F_2025_123" at bounding box center [68, 241] width 49 height 15
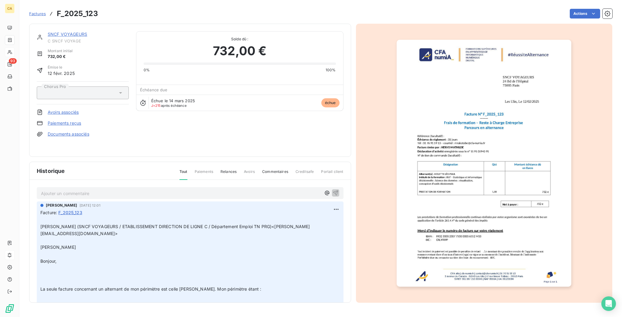
click at [59, 24] on div "SNCF VOYAGEURS C SNCF VOYAGE Montant initial 732,00 € Émise le [DATE] Chorus Pr…" at bounding box center [190, 90] width 322 height 133
click at [55, 32] on link "SNCF VOYAGEURS" at bounding box center [67, 34] width 39 height 5
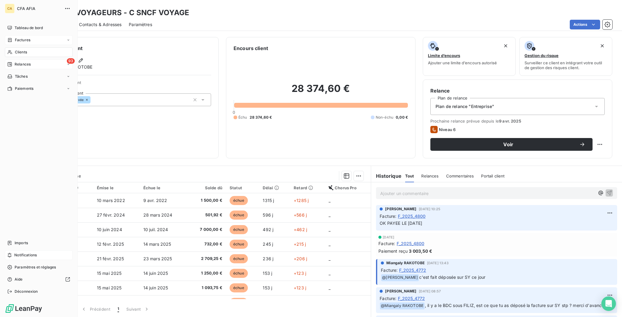
click at [9, 60] on div "93 Relances" at bounding box center [39, 65] width 68 height 10
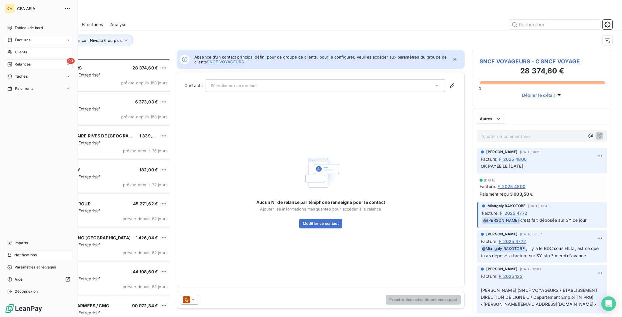
scroll to position [259, 138]
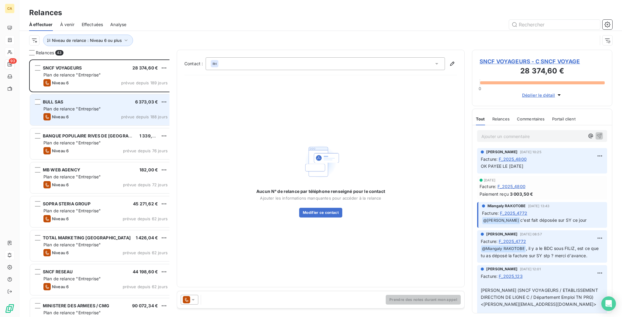
click at [106, 113] on div "Niveau 6 prévue depuis 188 jours" at bounding box center [105, 116] width 124 height 7
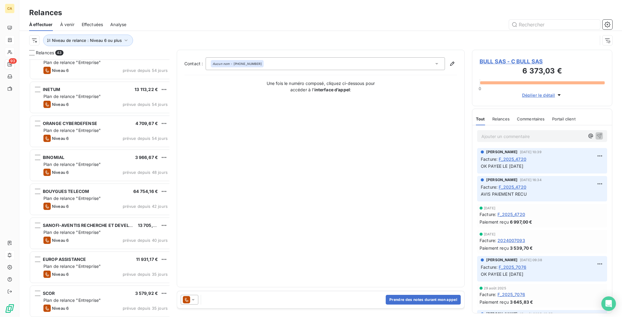
scroll to position [324, 0]
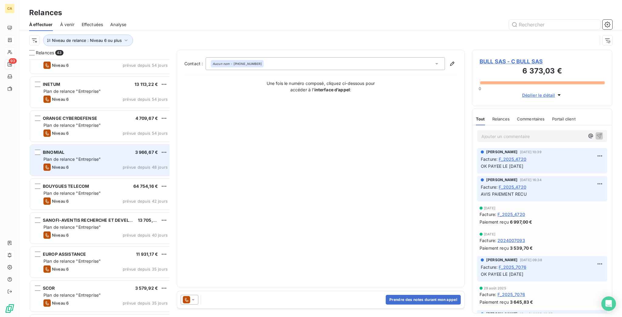
click at [78, 157] on span "Plan de relance "Entreprise"" at bounding box center [71, 159] width 57 height 5
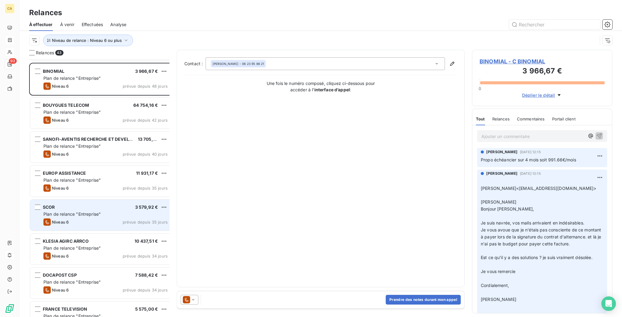
scroll to position [486, 0]
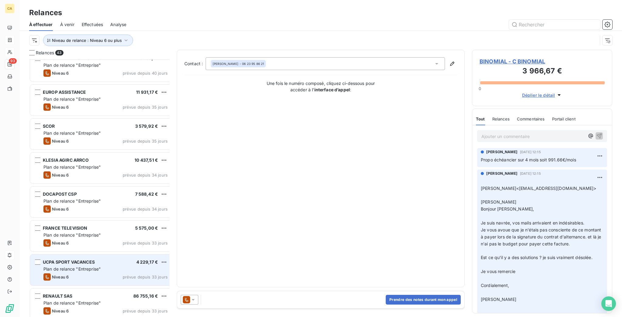
click at [74, 260] on span "UCPA SPORT VACANCES" at bounding box center [69, 262] width 52 height 5
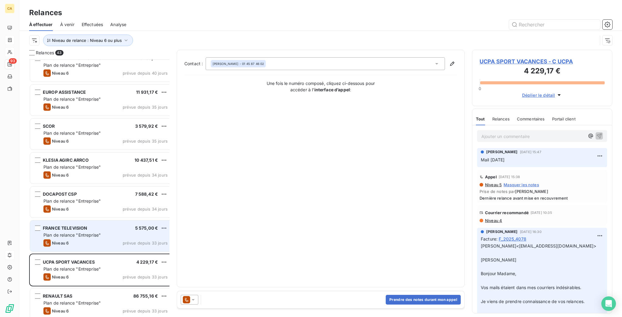
scroll to position [567, 0]
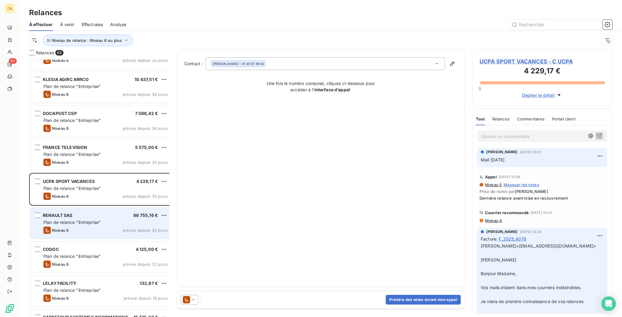
click at [73, 227] on div "Niveau 6 prévue depuis 33 jours" at bounding box center [105, 230] width 124 height 7
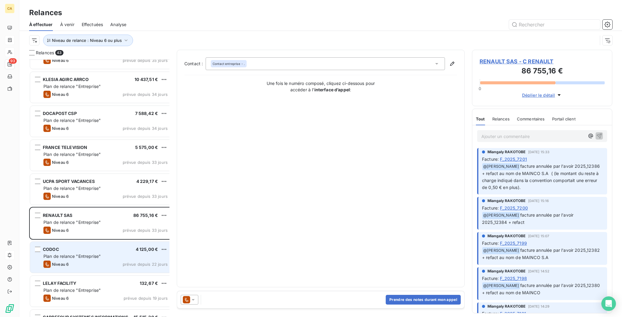
click at [70, 242] on div "CODOC 4 125,00 € Plan de relance "Entreprise" Niveau 6 prévue depuis 22 jours" at bounding box center [101, 257] width 142 height 31
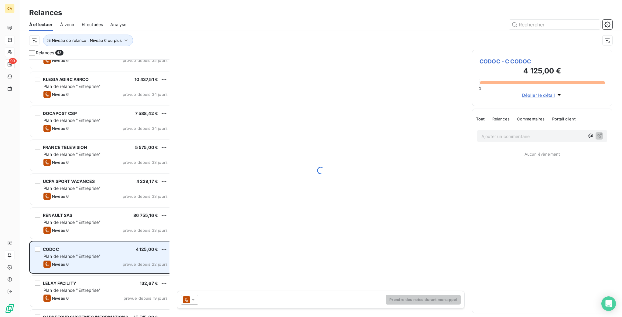
click at [70, 247] on div "CODOC 4 125,00 €" at bounding box center [105, 249] width 124 height 5
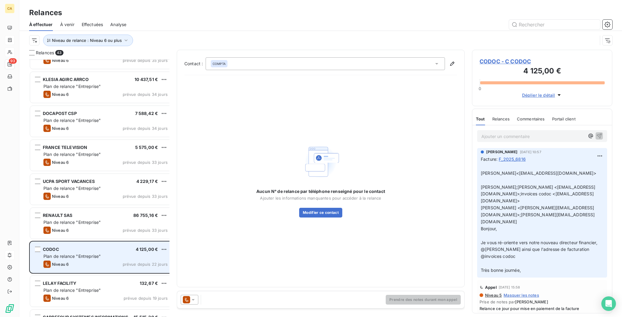
scroll to position [648, 0]
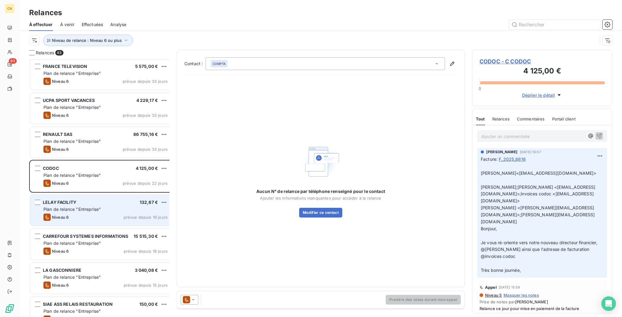
click at [71, 200] on div "LELAY FACILITY 132,67 €" at bounding box center [105, 202] width 124 height 5
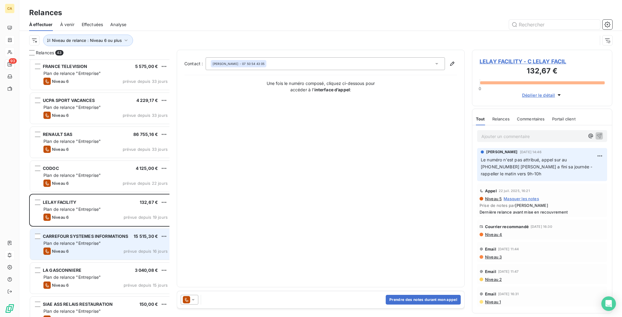
click at [72, 230] on div "CARREFOUR SYSTEMES INFORMATIONS 15 515,30 € Plan de relance "Entreprise" Niveau…" at bounding box center [101, 244] width 142 height 31
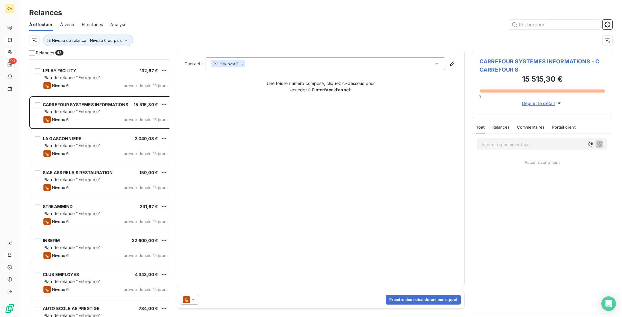
scroll to position [810, 0]
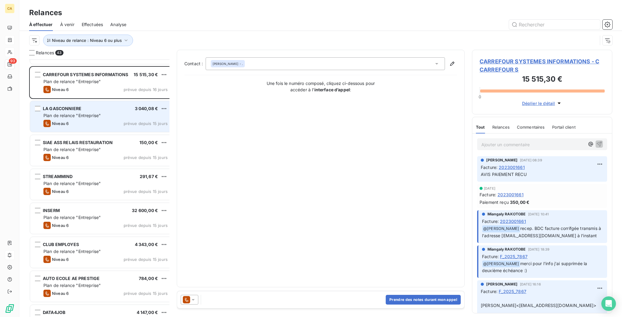
click at [77, 106] on div "LA GASCONNIERE 3 040,08 €" at bounding box center [105, 108] width 124 height 5
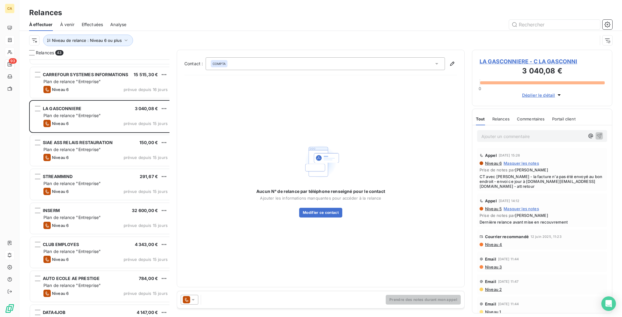
click at [494, 57] on span "LA GASCONNIERE - C LA GASCONNI" at bounding box center [542, 61] width 125 height 8
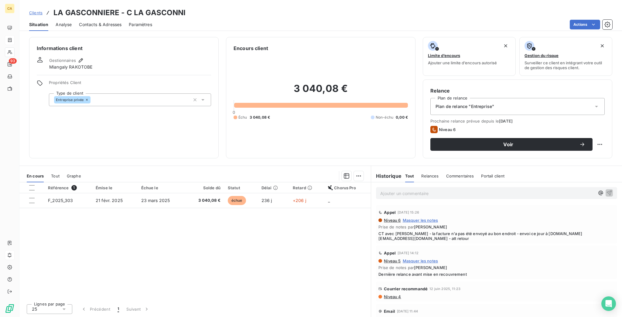
click at [307, 221] on div "Référence 1 Émise le Échue le Solde dû Statut Délai Retard Chorus Pro F_2025_30…" at bounding box center [194, 241] width 351 height 117
click at [87, 18] on div "Contacts & Adresses" at bounding box center [100, 24] width 43 height 13
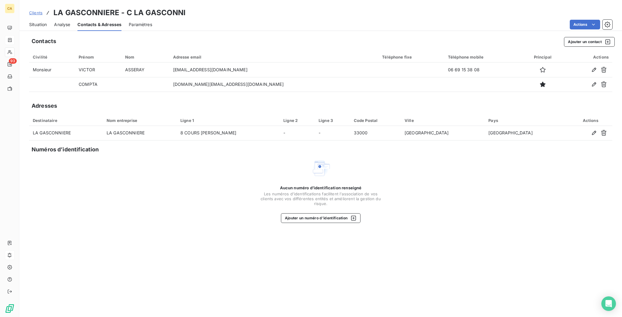
click at [37, 18] on div "Situation" at bounding box center [38, 24] width 18 height 13
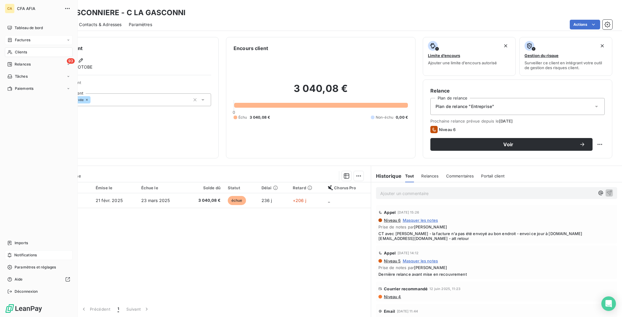
click at [15, 62] on span "Relances" at bounding box center [23, 64] width 16 height 5
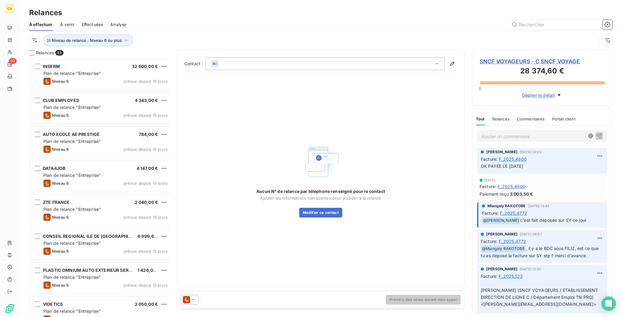
scroll to position [873, 0]
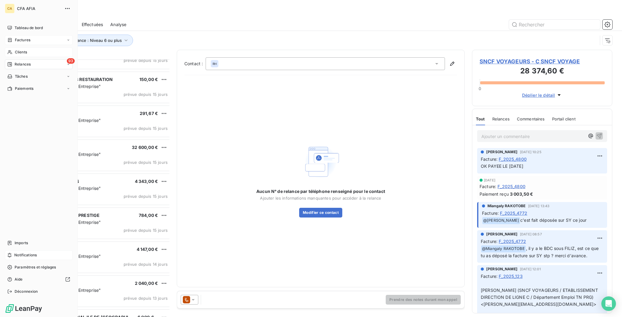
click at [19, 37] on span "Factures" at bounding box center [22, 39] width 15 height 5
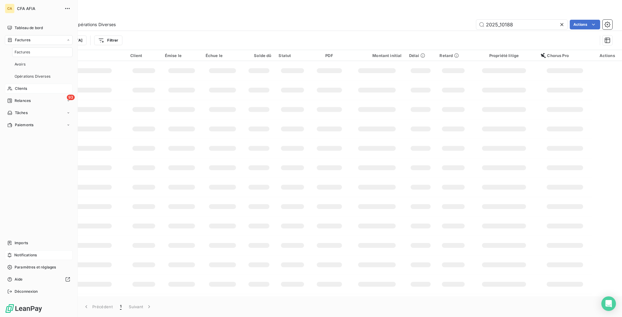
click at [21, 50] on span "Factures" at bounding box center [22, 52] width 15 height 5
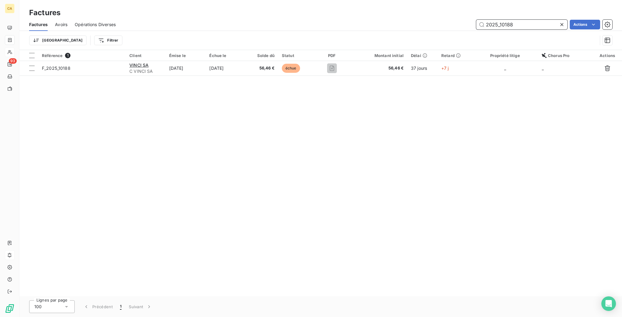
drag, startPoint x: 500, startPoint y: 20, endPoint x: 564, endPoint y: 27, distance: 64.8
click at [564, 27] on div "Factures Avoirs Opérations Diverses 2025_10188 Actions Trier Filtrer" at bounding box center [320, 34] width 603 height 32
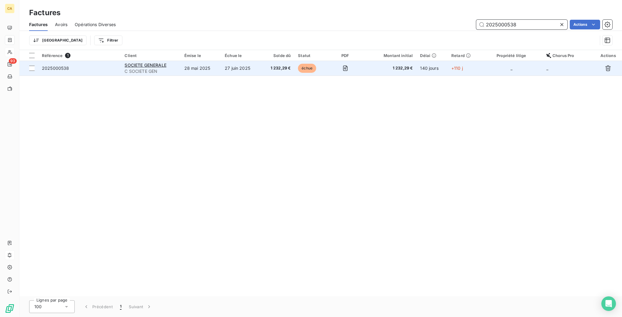
type input "2025000538"
click at [255, 61] on td "27 juin 2025" at bounding box center [241, 68] width 40 height 15
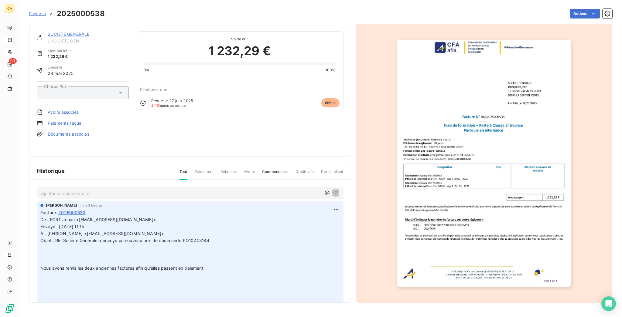
click at [151, 190] on p "Ajouter un commentaire ﻿" at bounding box center [181, 194] width 280 height 8
drag, startPoint x: 105, startPoint y: 186, endPoint x: 153, endPoint y: 176, distance: 48.7
click at [104, 190] on p "Ajouter un commentaire ﻿" at bounding box center [181, 194] width 280 height 8
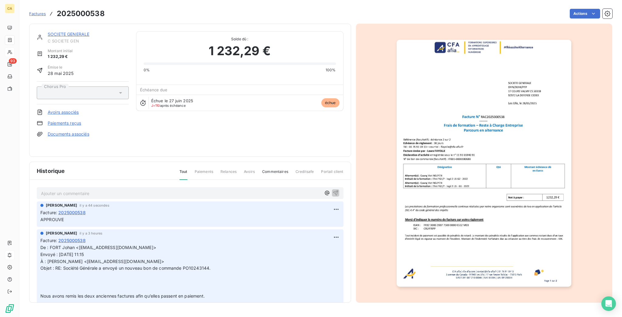
click at [62, 32] on link "SOCIETE GENERALE" at bounding box center [69, 34] width 42 height 5
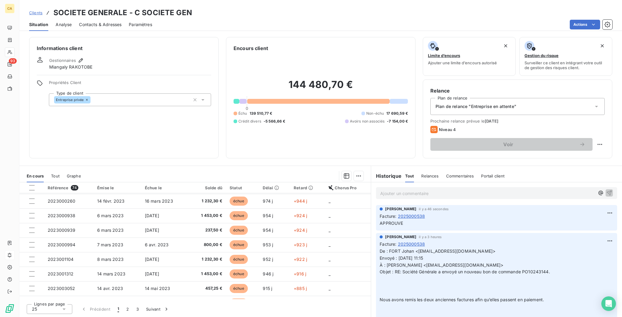
scroll to position [134, 0]
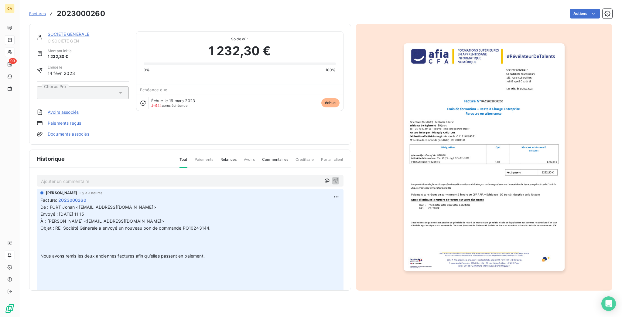
click at [80, 178] on p "Ajouter un commentaire ﻿" at bounding box center [181, 182] width 280 height 8
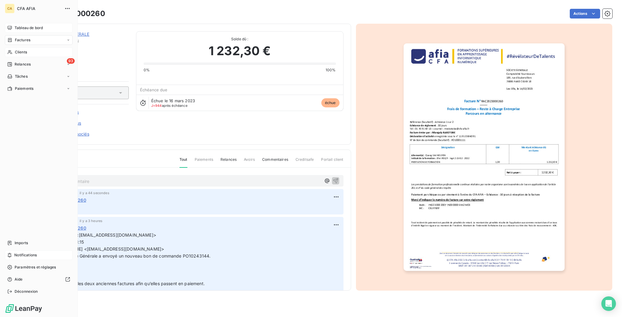
click at [10, 23] on div "Tableau de bord" at bounding box center [39, 28] width 68 height 10
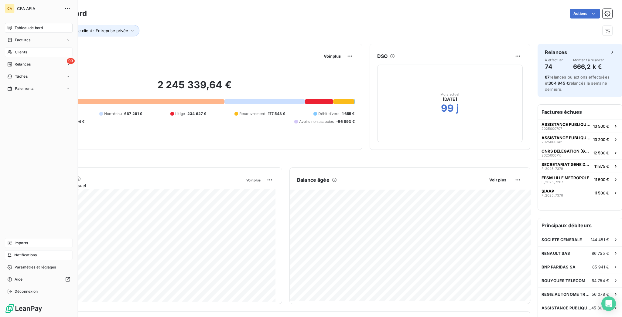
click at [5, 248] on div "Imports" at bounding box center [39, 243] width 68 height 10
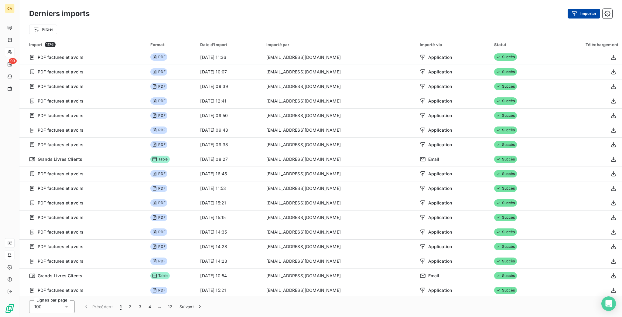
click at [584, 12] on button "Importer" at bounding box center [584, 14] width 33 height 10
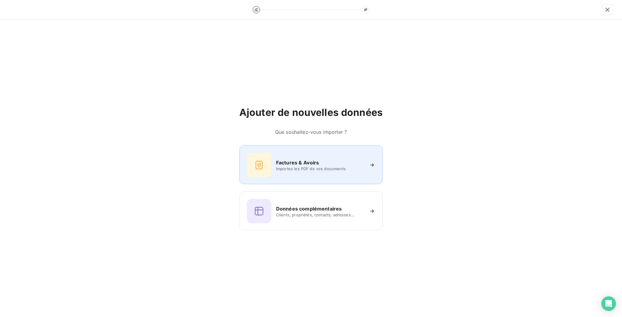
click at [263, 152] on div "Factures & Avoirs Importez les PDF de vos documents" at bounding box center [310, 164] width 143 height 39
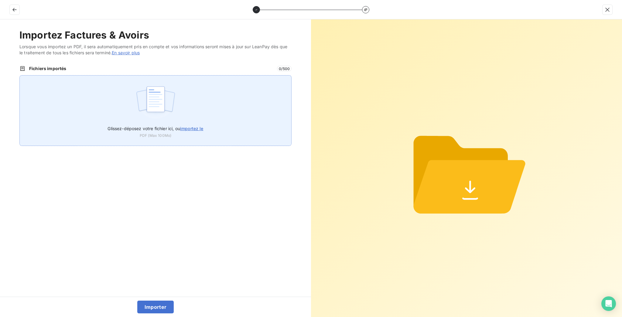
click at [179, 122] on div "Glissez-déposez votre fichier ici, ou importez le PDF (Max 100Mo)" at bounding box center [156, 130] width 96 height 17
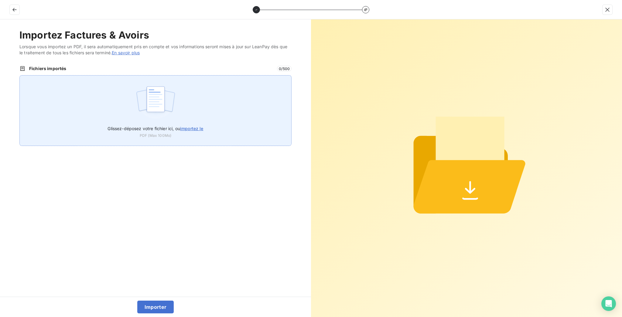
type input "C:\fakepath\F_2025_10188.pdf"
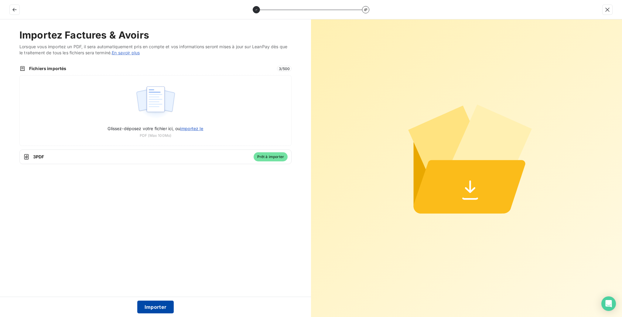
click at [163, 314] on button "Importer" at bounding box center [155, 307] width 37 height 13
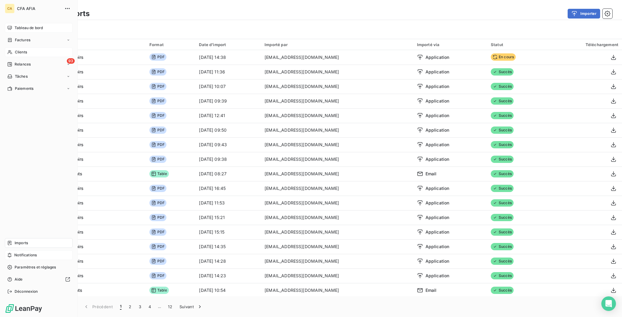
click at [9, 26] on icon at bounding box center [10, 28] width 4 height 4
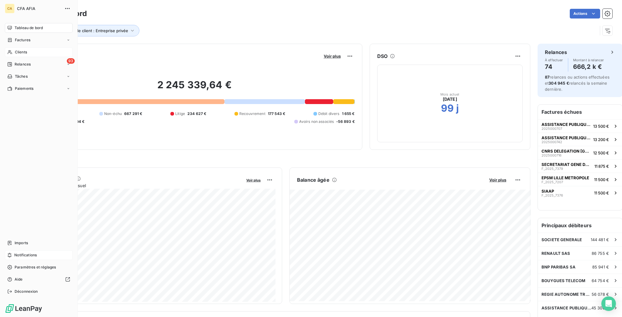
click at [26, 62] on span "Relances" at bounding box center [23, 64] width 16 height 5
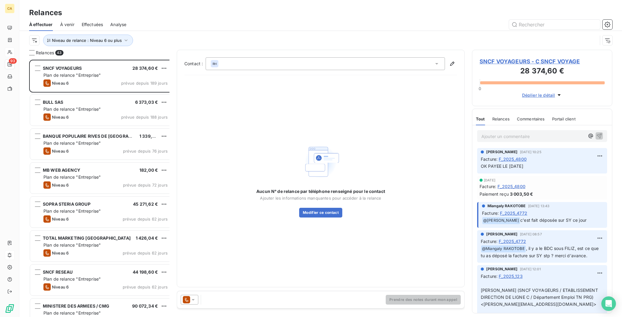
scroll to position [81, 0]
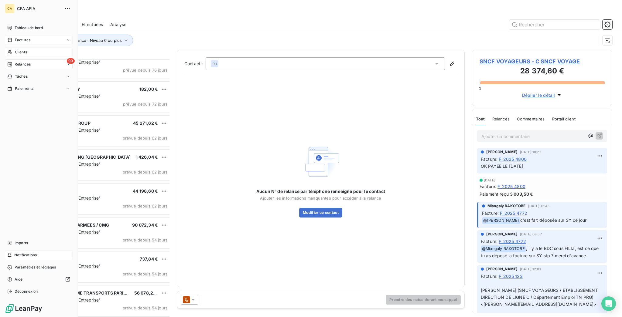
click at [8, 37] on div "Factures" at bounding box center [18, 39] width 23 height 5
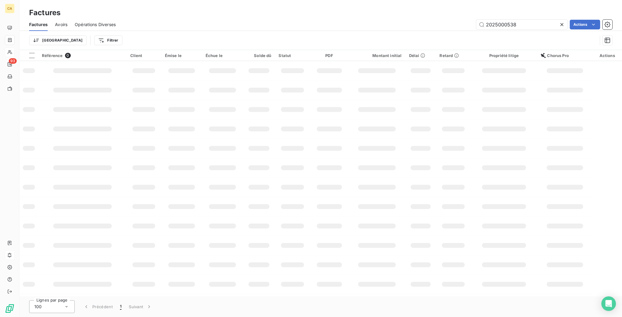
drag, startPoint x: 503, startPoint y: 21, endPoint x: 621, endPoint y: 36, distance: 119.5
click at [621, 36] on div "Factures Avoirs Opérations Diverses 2025000538 Actions Trier Filtrer" at bounding box center [320, 34] width 603 height 32
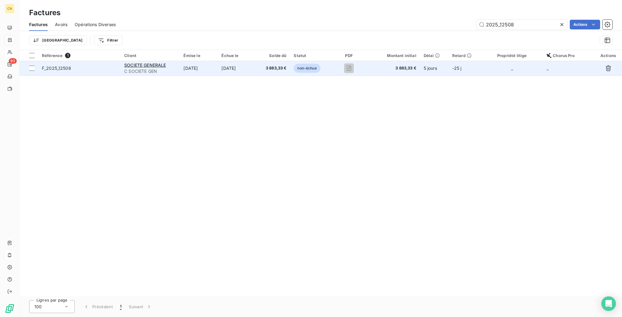
type input "2025_12508"
click at [218, 61] on td "[DATE]" at bounding box center [199, 68] width 38 height 15
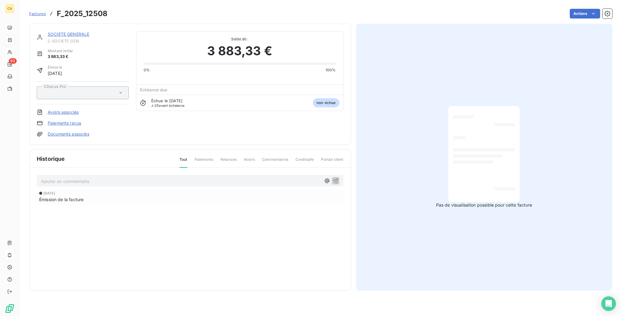
click at [84, 178] on p "Ajouter un commentaire ﻿" at bounding box center [181, 182] width 280 height 8
click at [87, 178] on p "Ajouter un commentaire ﻿" at bounding box center [181, 182] width 280 height 8
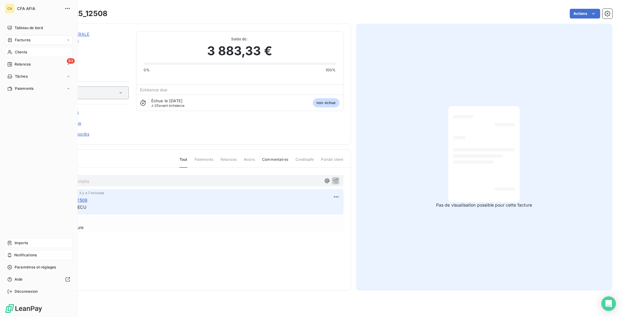
click at [8, 246] on icon at bounding box center [9, 243] width 5 height 5
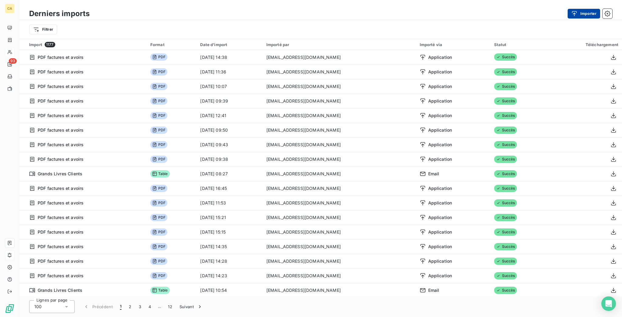
click at [577, 11] on icon "button" at bounding box center [574, 14] width 6 height 6
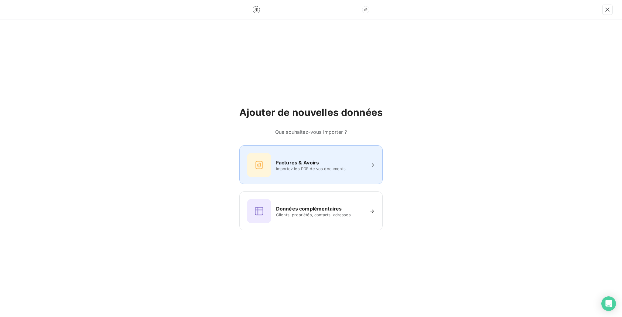
click at [301, 163] on h6 "Factures & Avoirs" at bounding box center [297, 162] width 43 height 7
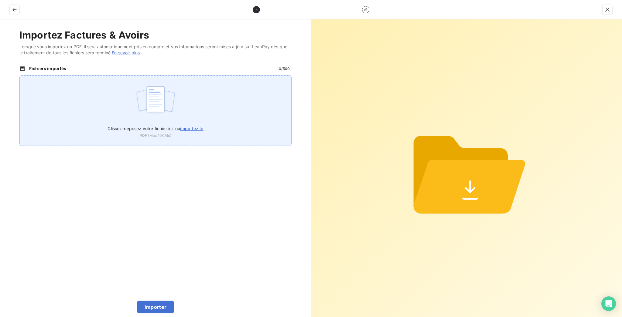
click at [158, 83] on img at bounding box center [155, 102] width 40 height 39
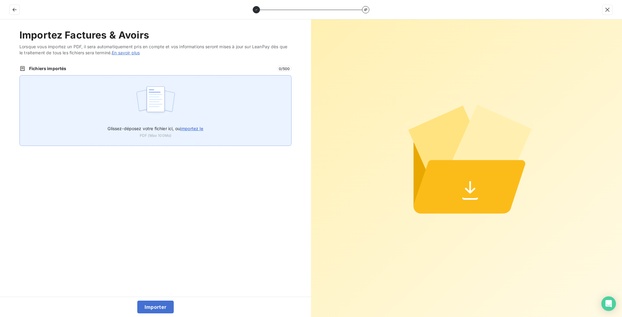
type input "C:\fakepath\F_2025_10188.pdf"
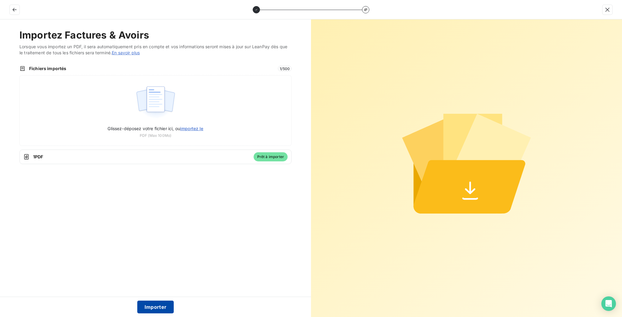
click at [139, 307] on button "Importer" at bounding box center [155, 307] width 37 height 13
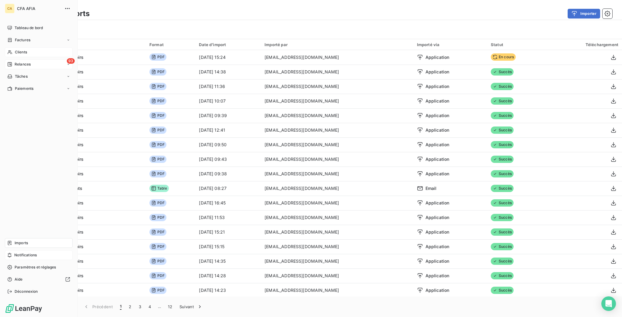
click at [15, 62] on span "Relances" at bounding box center [23, 64] width 16 height 5
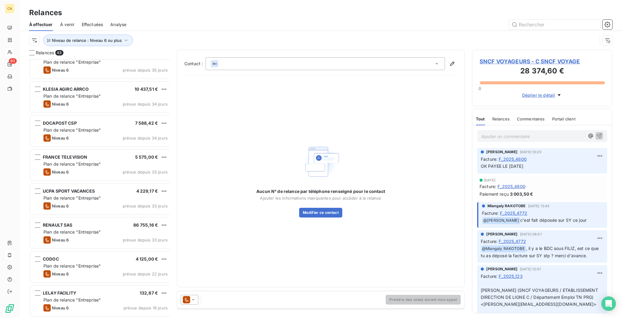
scroll to position [567, 0]
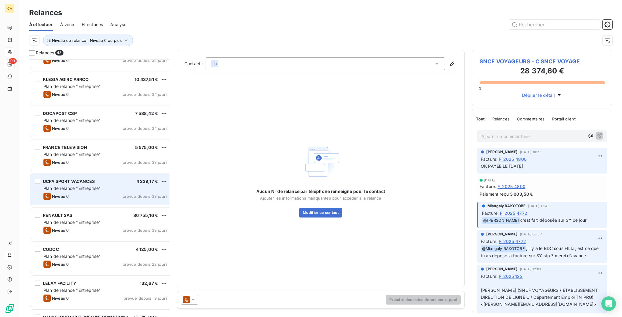
click at [56, 193] on div "Niveau 6 prévue depuis 33 jours" at bounding box center [105, 196] width 124 height 7
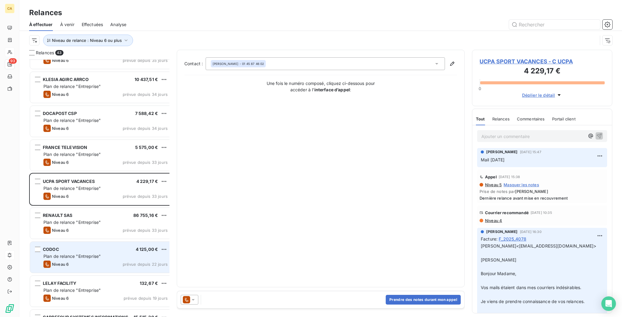
click at [64, 247] on div "CODOC 4 125,00 €" at bounding box center [105, 249] width 124 height 5
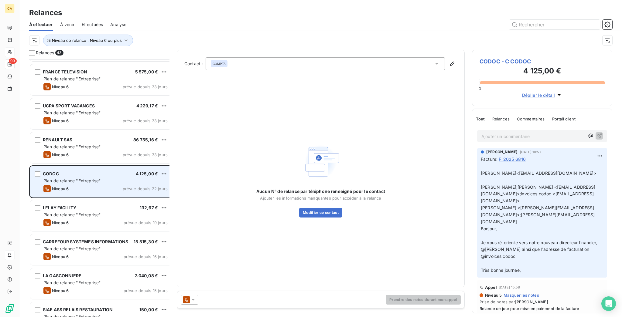
scroll to position [648, 0]
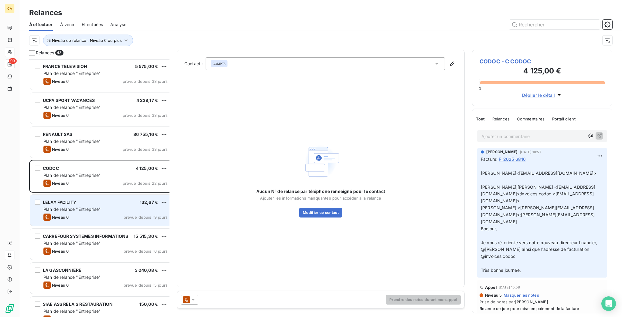
click at [77, 195] on div "LELAY FACILITY 132,67 € Plan de relance "Entreprise" Niveau 6 prévue depuis 19 …" at bounding box center [101, 210] width 142 height 31
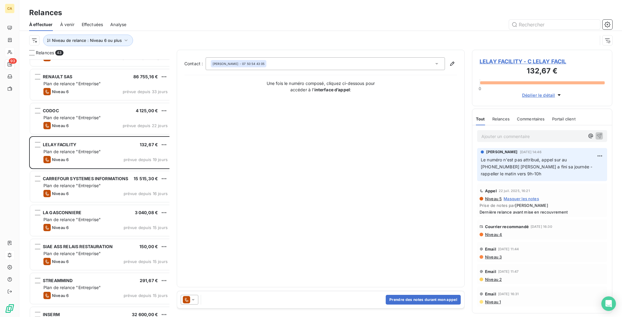
scroll to position [729, 0]
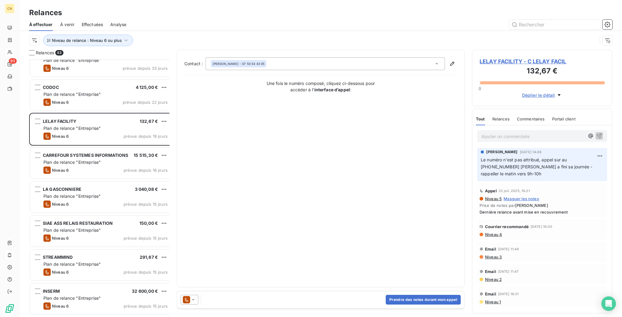
click at [64, 168] on div "CARREFOUR SYSTEMES INFORMATIONS 15 515,30 € Plan de relance "Entreprise" Niveau…" at bounding box center [101, 164] width 144 height 34
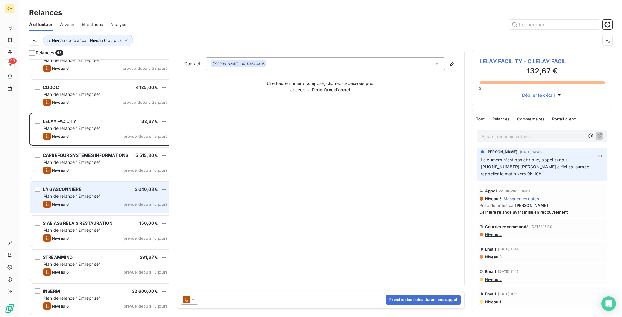
click at [58, 182] on div "LA GASCONNIERE 3 040,08 € Plan de relance "Entreprise" Niveau 6 prévue depuis 1…" at bounding box center [101, 197] width 142 height 31
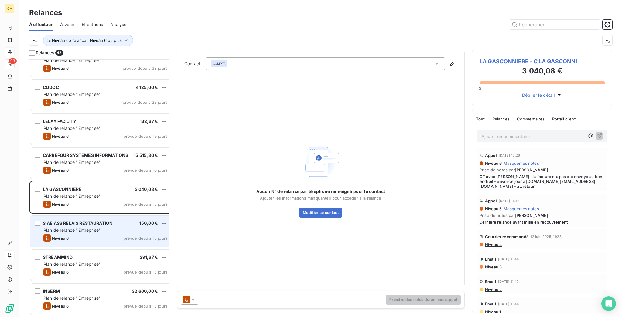
click at [59, 221] on div "SIAE ASS RELAIS RESTAURATION 150,00 €" at bounding box center [105, 223] width 124 height 5
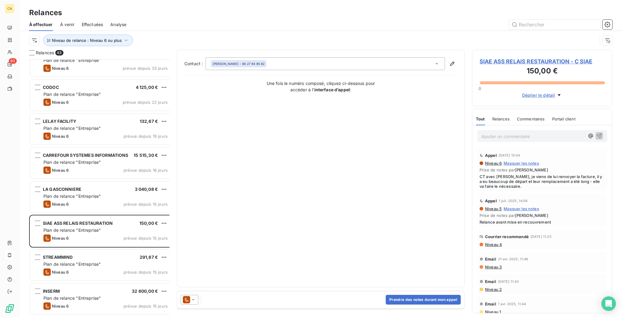
scroll to position [810, 0]
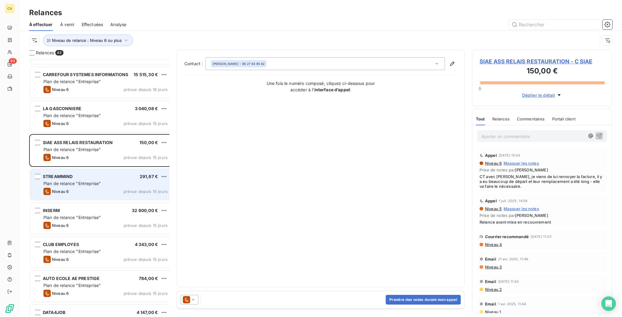
click at [74, 181] on span "Plan de relance "Entreprise"" at bounding box center [71, 183] width 57 height 5
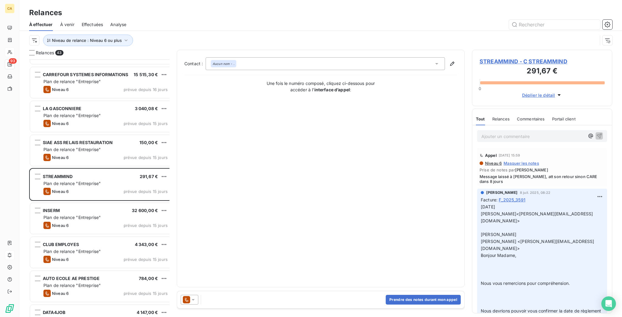
click at [499, 57] on span "STREAMMIND - C STREAMMIND" at bounding box center [542, 61] width 125 height 8
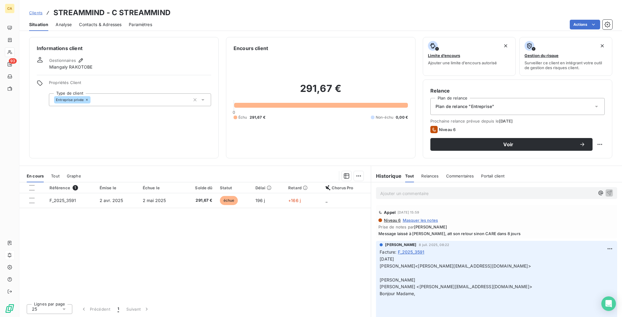
drag, startPoint x: 510, startPoint y: 189, endPoint x: 435, endPoint y: 188, distance: 74.7
click at [435, 218] on div "Niveau 6 Masquer les notes Prise de notes par [PERSON_NAME] Message laissé à [P…" at bounding box center [496, 227] width 236 height 18
click at [338, 194] on div "Référence 1 Émise le Échue le Solde dû Statut Délai Retard Chorus Pro F_2025_35…" at bounding box center [194, 241] width 351 height 117
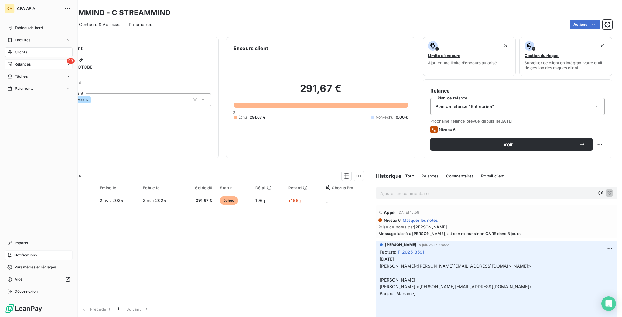
click at [15, 62] on span "Relances" at bounding box center [23, 64] width 16 height 5
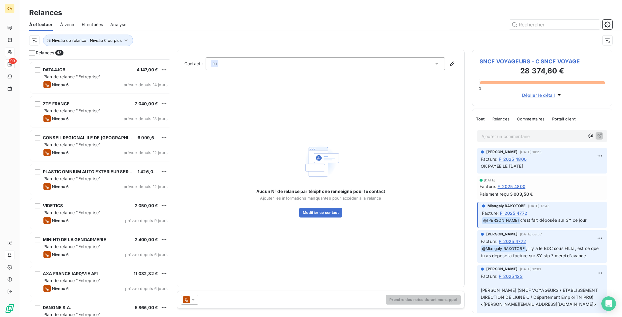
scroll to position [1197, 0]
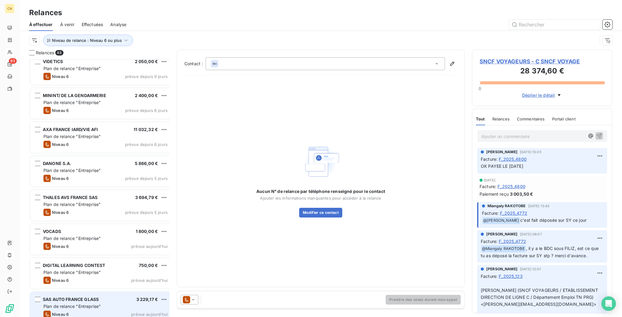
click at [101, 297] on div "SAS AUTO FRANCE GLASS 3 229,17 €" at bounding box center [105, 299] width 124 height 5
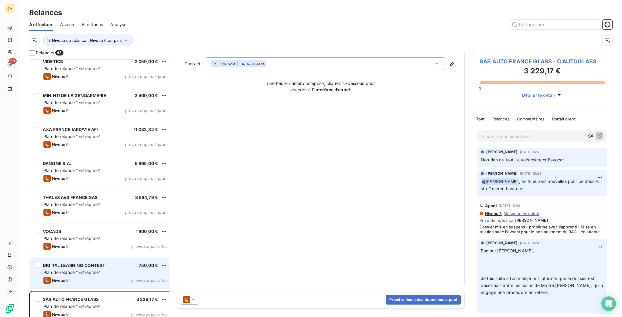
click at [93, 263] on div "DIGITAL LEARNING CONTEST 750,00 €" at bounding box center [105, 265] width 124 height 5
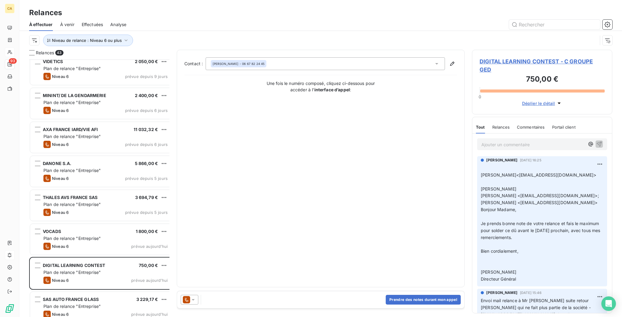
click at [528, 57] on span "DIGITAL LEARNING CONTEST - C GROUPE GED" at bounding box center [542, 65] width 125 height 16
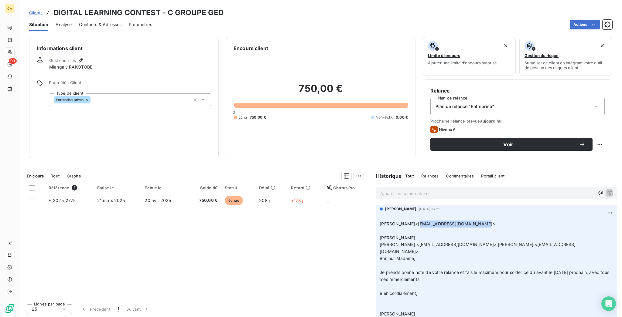
drag, startPoint x: 468, startPoint y: 186, endPoint x: 408, endPoint y: 188, distance: 60.2
click at [408, 221] on span "[PERSON_NAME]<[EMAIL_ADDRESS][DOMAIN_NAME]>" at bounding box center [437, 223] width 115 height 5
copy span "[EMAIL_ADDRESS][DOMAIN_NAME]"
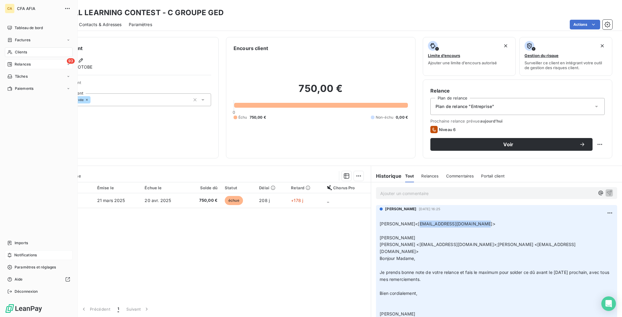
click at [28, 47] on div "Clients" at bounding box center [39, 52] width 68 height 10
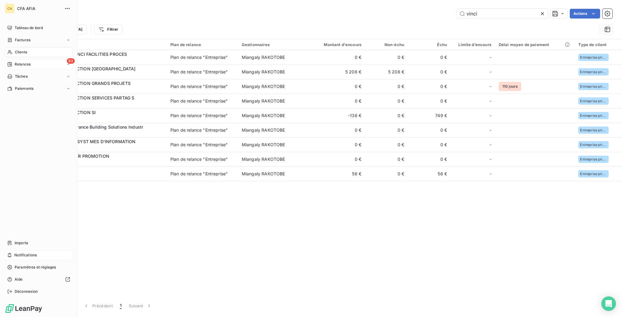
click at [21, 62] on span "Relances" at bounding box center [23, 64] width 16 height 5
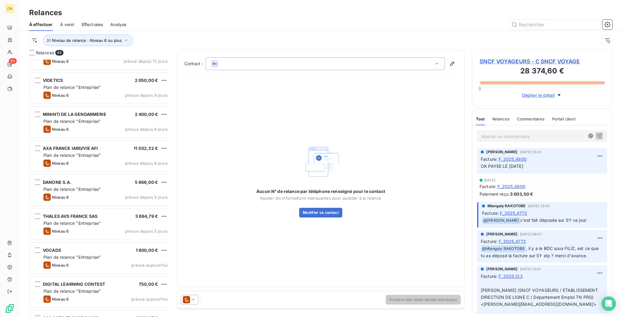
scroll to position [1197, 0]
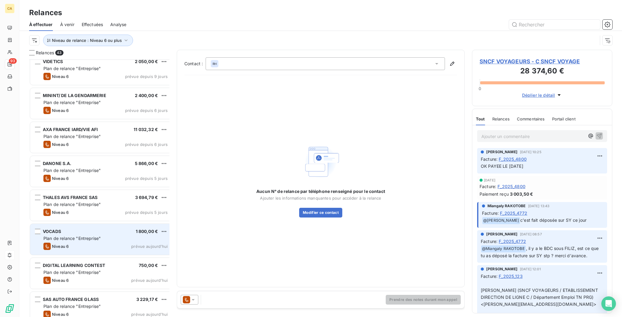
click at [68, 225] on div "VOCADS 1 800,00 € Plan de relance "Entreprise" Niveau 6 prévue [DATE]" at bounding box center [101, 239] width 142 height 31
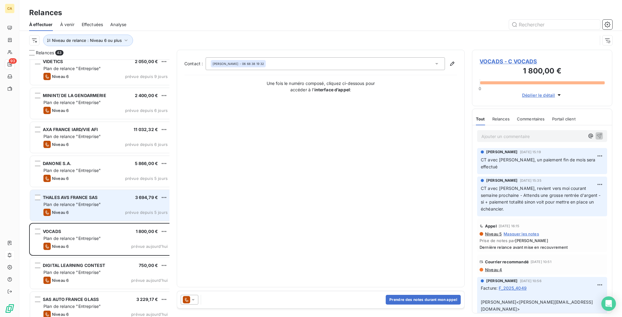
click at [87, 202] on span "Plan de relance "Entreprise"" at bounding box center [71, 204] width 57 height 5
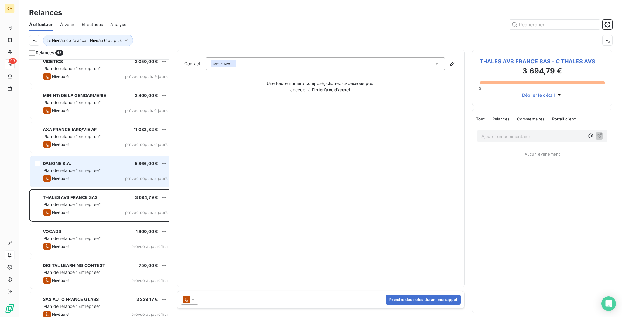
click at [93, 163] on div "DANONE S.A. 5 866,00 € Plan de relance "Entreprise" Niveau 6 prévue depuis 5 jo…" at bounding box center [101, 171] width 142 height 31
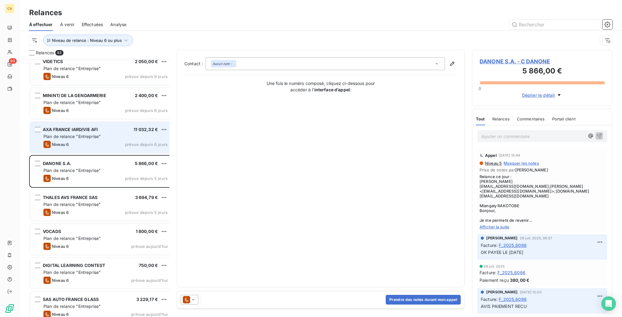
click at [97, 141] on div "Niveau 6 prévue depuis 6 jours" at bounding box center [105, 144] width 124 height 7
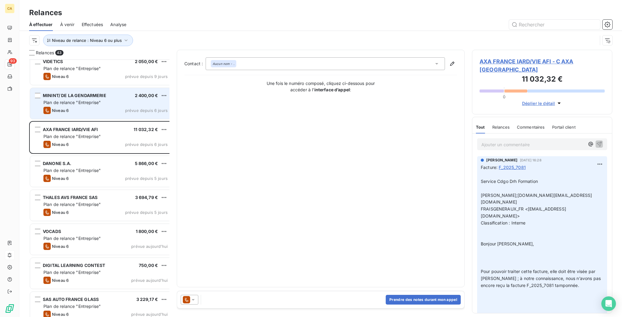
click at [96, 107] on div "Niveau 6 prévue depuis 6 jours" at bounding box center [105, 110] width 124 height 7
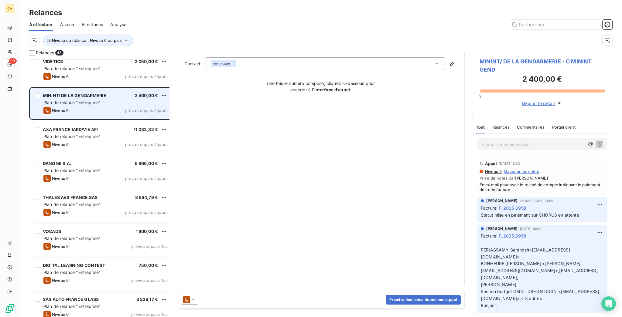
scroll to position [1116, 0]
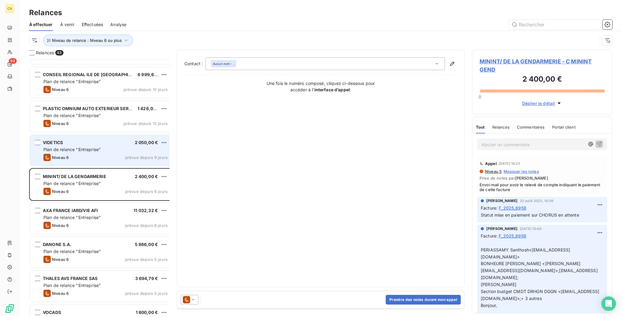
click at [99, 147] on div "Plan de relance "Entreprise"" at bounding box center [105, 150] width 124 height 6
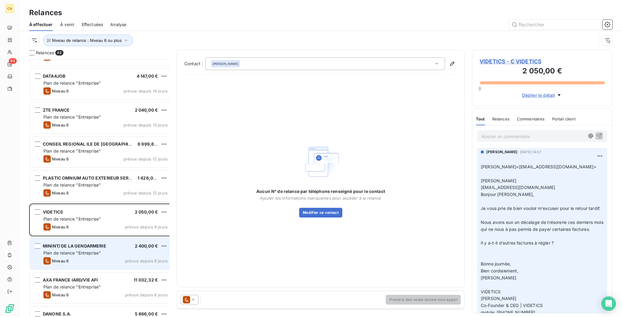
scroll to position [1035, 0]
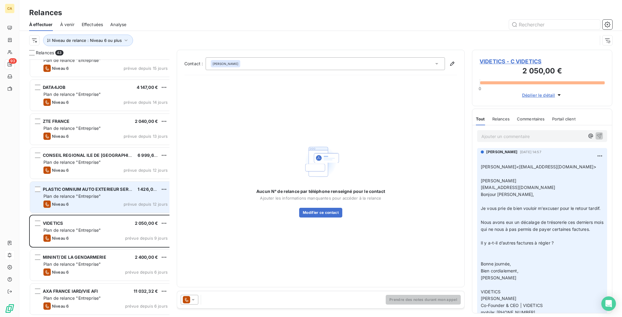
click at [89, 196] on div "PLASTIC OMNIUM AUTO EXTERIEUR SERVICES 1 426,04 € Plan de relance "Entreprise" …" at bounding box center [101, 197] width 142 height 31
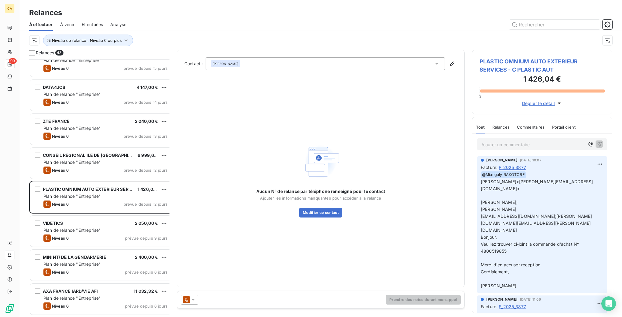
click at [491, 60] on span "PLASTIC OMNIUM AUTO EXTERIEUR SERVICES - C PLASTIC AUT" at bounding box center [542, 65] width 125 height 16
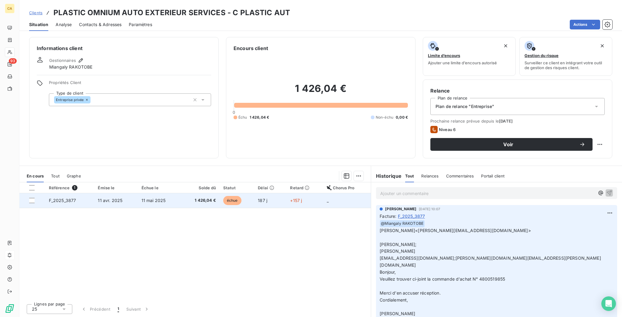
click at [223, 196] on span "échue" at bounding box center [232, 200] width 18 height 9
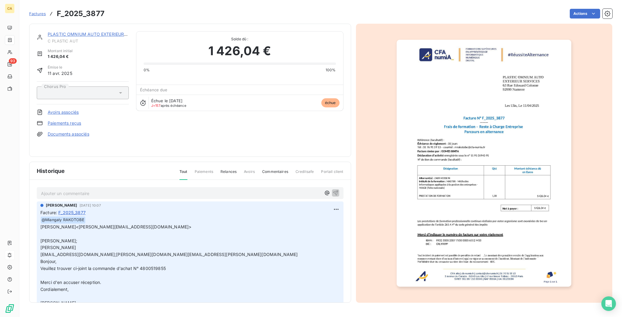
click at [62, 32] on link "PLASTIC OMNIUM AUTO EXTERIEUR SERVICES" at bounding box center [97, 34] width 98 height 5
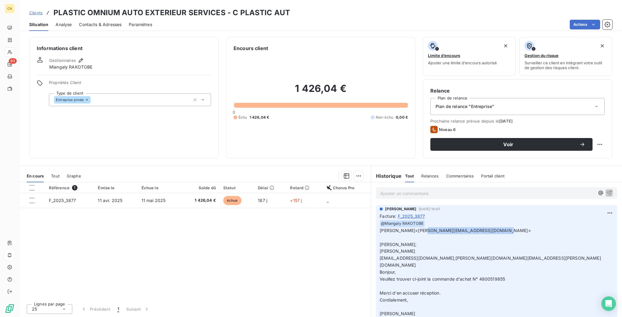
drag, startPoint x: 488, startPoint y: 192, endPoint x: 418, endPoint y: 194, distance: 70.2
click at [418, 228] on span "[PERSON_NAME]<[PERSON_NAME][EMAIL_ADDRESS][DOMAIN_NAME]>" at bounding box center [455, 230] width 151 height 5
copy span "[PERSON_NAME][EMAIL_ADDRESS][DOMAIN_NAME]"
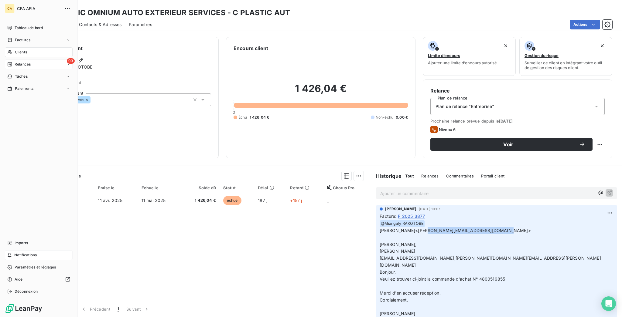
click at [15, 62] on span "Relances" at bounding box center [23, 64] width 16 height 5
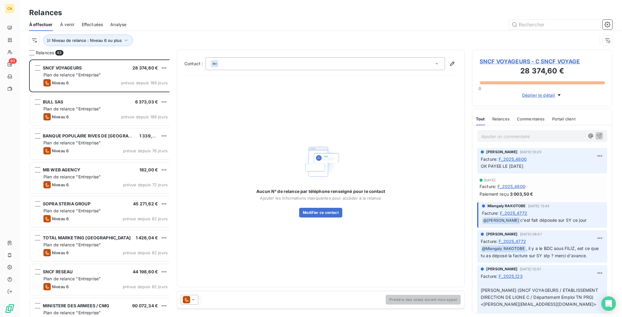
click at [524, 66] on h3 "28 374,60 €" at bounding box center [542, 72] width 125 height 12
click at [524, 57] on span "SNCF VOYAGEURS - C SNCF VOYAGE" at bounding box center [542, 61] width 125 height 8
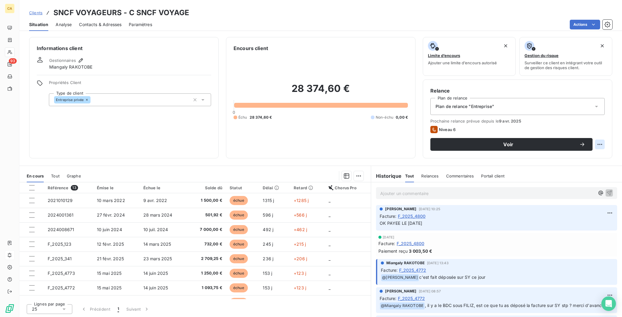
click at [604, 118] on html "CA 93 Clients SNCF VOYAGEURS - C SNCF VOYAGE Situation Analyse Contacts & Adres…" at bounding box center [311, 158] width 622 height 317
click at [589, 131] on div "Replanifier cette action" at bounding box center [581, 133] width 54 height 10
select select "9"
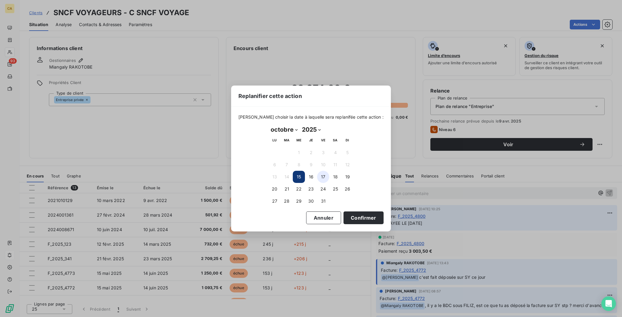
click at [323, 172] on button "17" at bounding box center [323, 177] width 12 height 12
click at [344, 212] on button "Confirmer" at bounding box center [364, 218] width 40 height 13
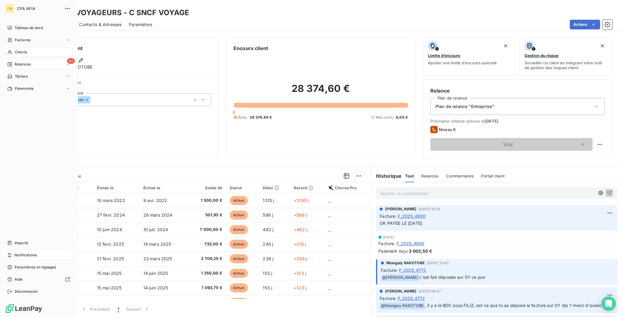
click at [14, 60] on div "92 Relances" at bounding box center [39, 65] width 68 height 10
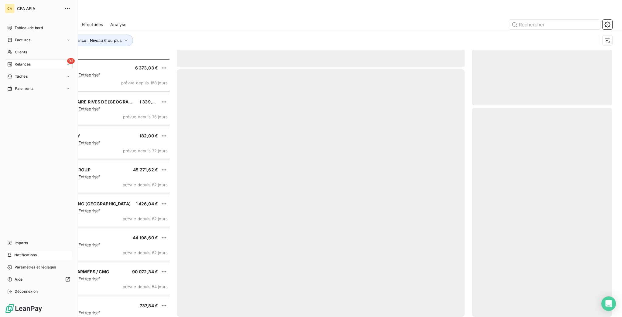
scroll to position [259, 138]
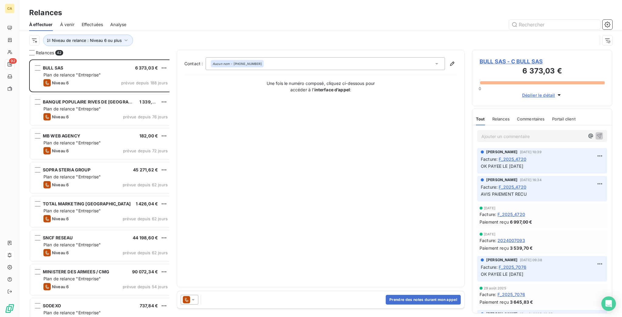
click at [530, 57] on span "BULL SAS - C BULL SAS" at bounding box center [542, 61] width 125 height 8
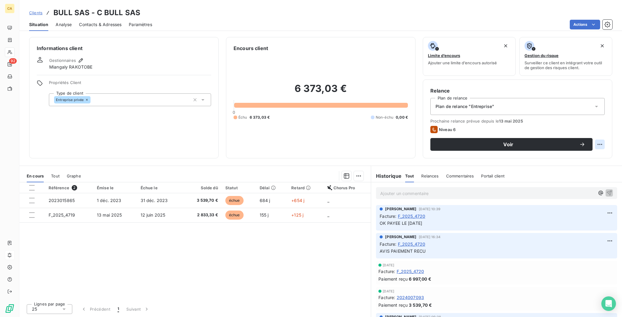
click at [606, 118] on html "CA 92 Clients BULL SAS - C BULL SAS Situation Analyse Contacts & Adresses Param…" at bounding box center [311, 158] width 622 height 317
click at [592, 128] on div "Replanifier cette action" at bounding box center [581, 133] width 54 height 10
select select "9"
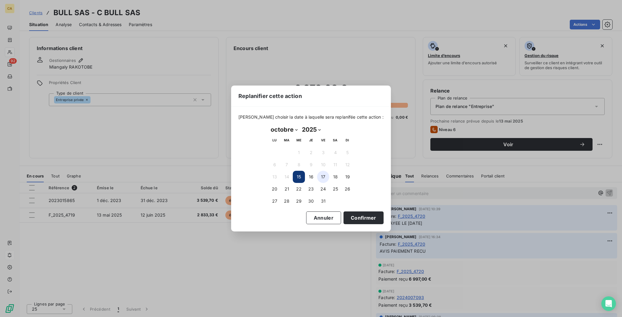
click at [320, 173] on button "17" at bounding box center [323, 177] width 12 height 12
click at [344, 213] on button "Confirmer" at bounding box center [364, 218] width 40 height 13
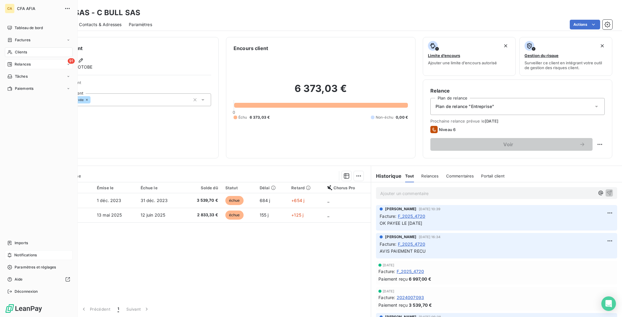
click at [10, 62] on div "Relances" at bounding box center [18, 64] width 23 height 5
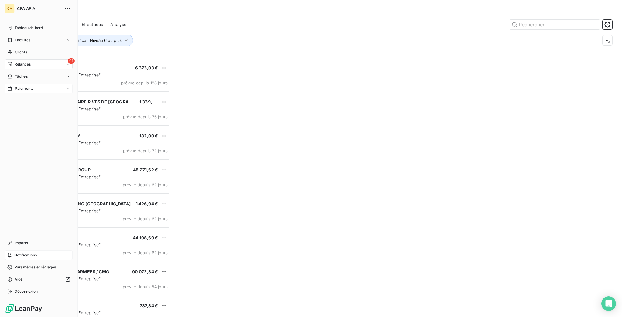
scroll to position [259, 138]
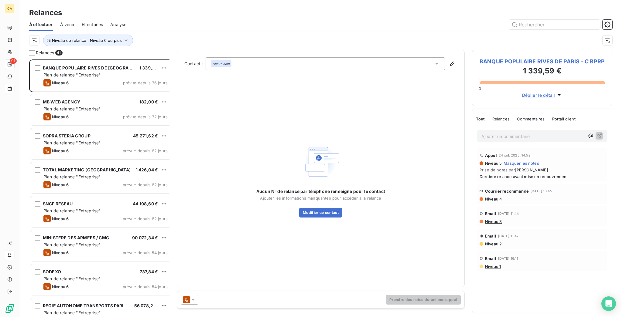
click at [492, 57] on span "BANQUE POPULAIRE RIVES DE PARIS - C BPRP" at bounding box center [542, 61] width 125 height 8
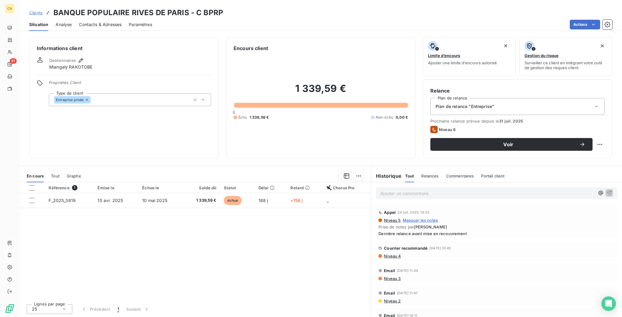
click at [95, 22] on span "Contacts & Adresses" at bounding box center [100, 25] width 43 height 6
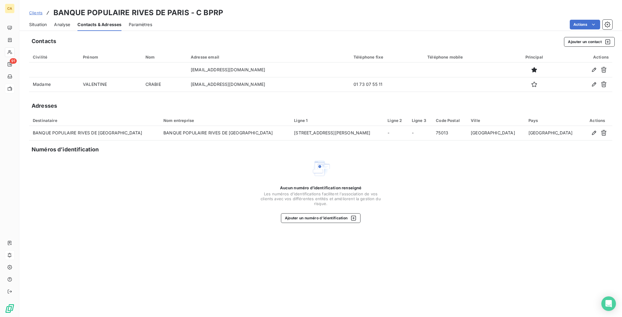
click at [34, 22] on span "Situation" at bounding box center [38, 25] width 18 height 6
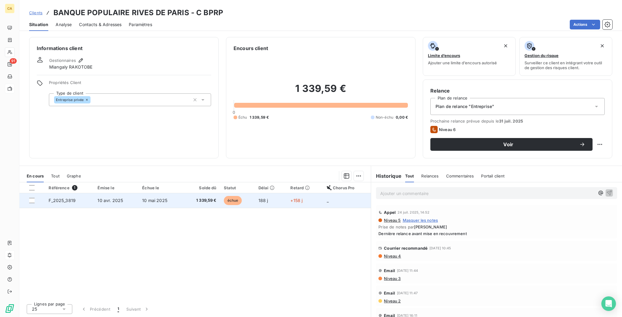
click at [258, 193] on td "188 j" at bounding box center [271, 200] width 32 height 15
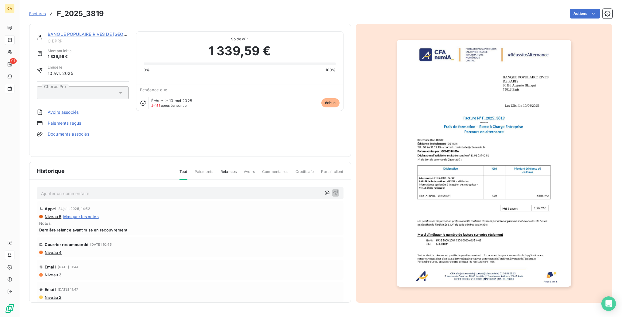
click at [394, 159] on button "button" at bounding box center [484, 163] width 182 height 265
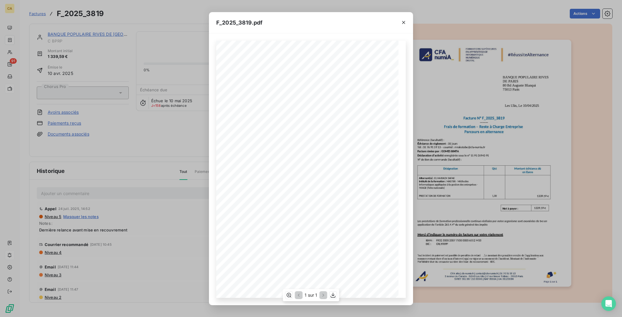
click at [287, 292] on div "1 sur 1" at bounding box center [311, 295] width 56 height 12
click at [290, 293] on icon "button" at bounding box center [289, 296] width 6 height 6
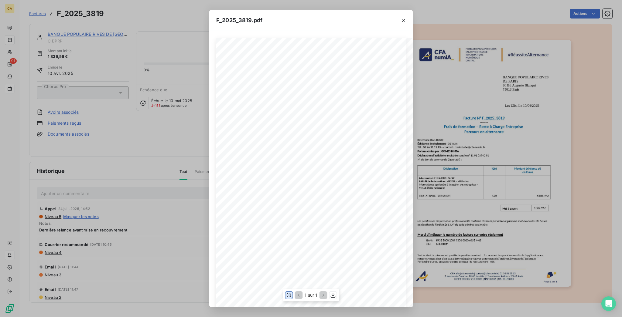
scroll to position [162, 0]
